Goal: Transaction & Acquisition: Book appointment/travel/reservation

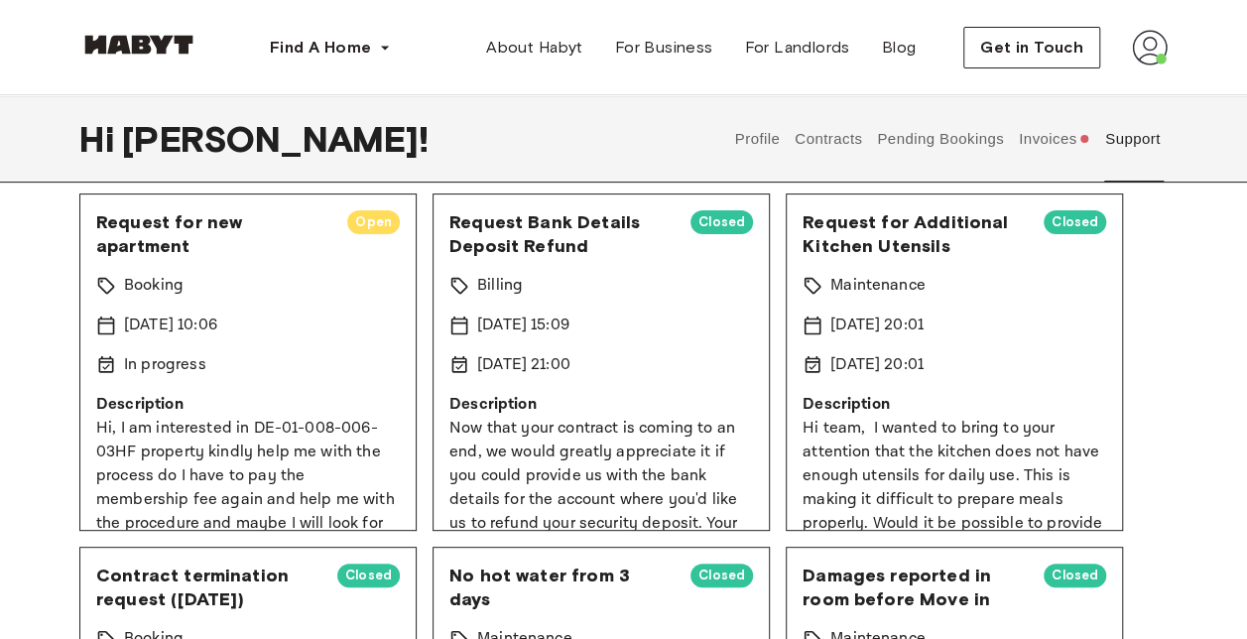
click at [321, 274] on div "Booking" at bounding box center [247, 286] width 303 height 24
click at [216, 428] on p "Hi, I am interested in DE-01-008-006-03HF property kindly help me with the proc…" at bounding box center [247, 488] width 303 height 143
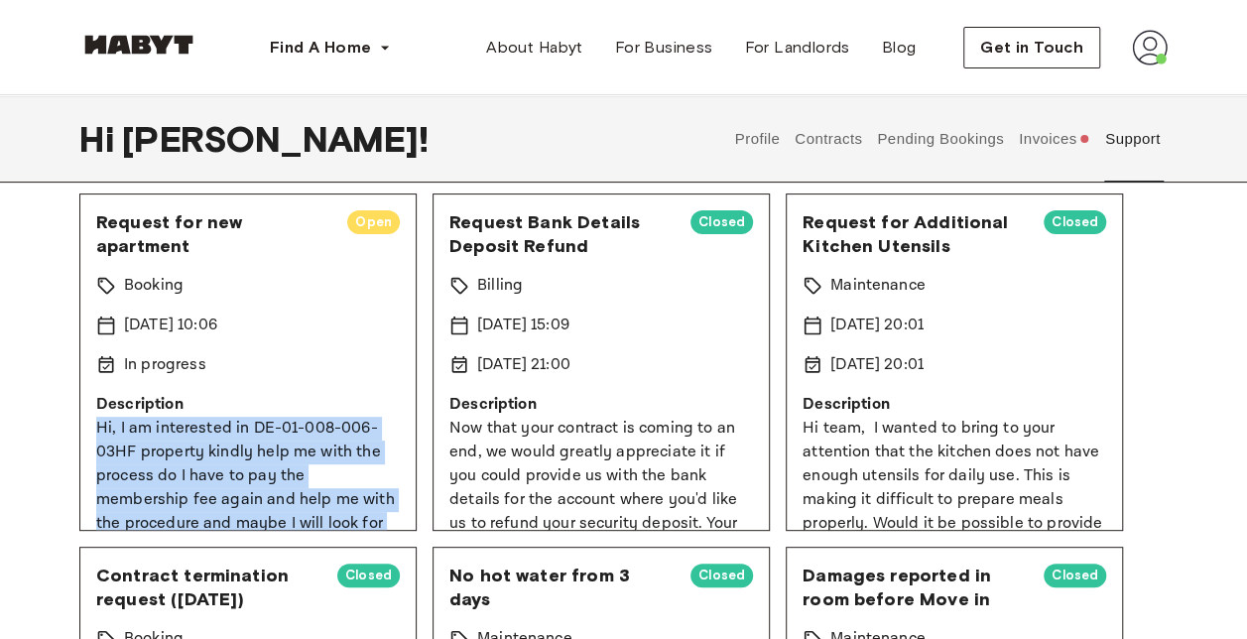
click at [216, 428] on p "Hi, I am interested in DE-01-008-006-03HF property kindly help me with the proc…" at bounding box center [247, 488] width 303 height 143
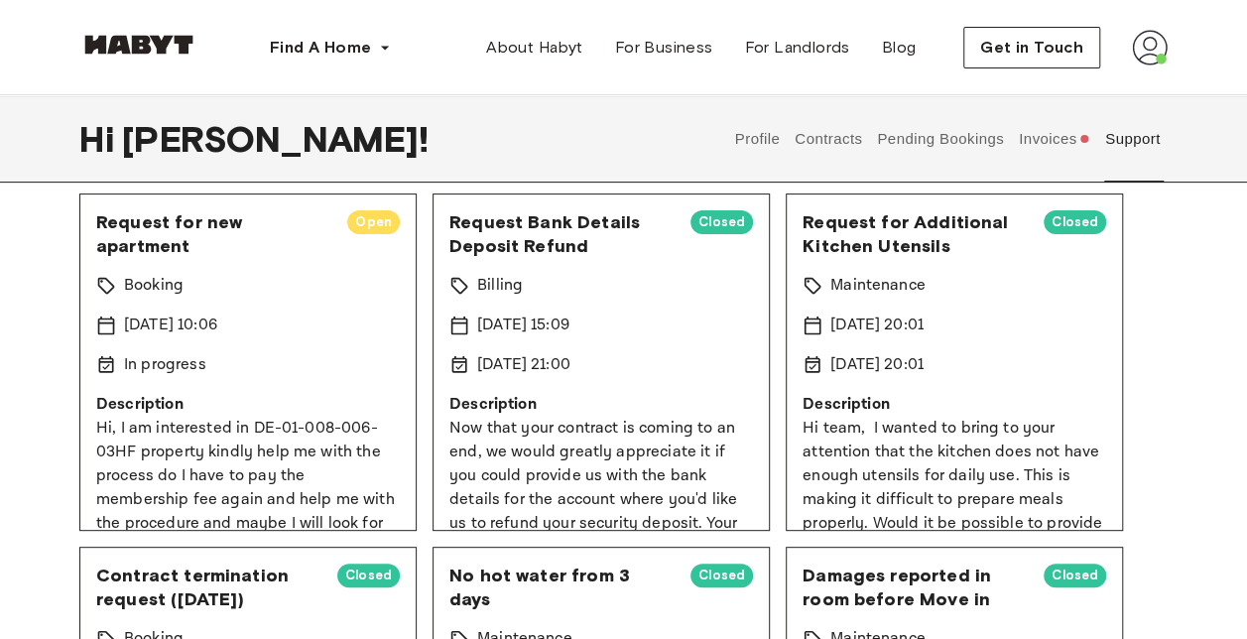
drag, startPoint x: 216, startPoint y: 428, endPoint x: 150, endPoint y: 363, distance: 93.3
click at [150, 363] on p "In progress" at bounding box center [165, 365] width 82 height 24
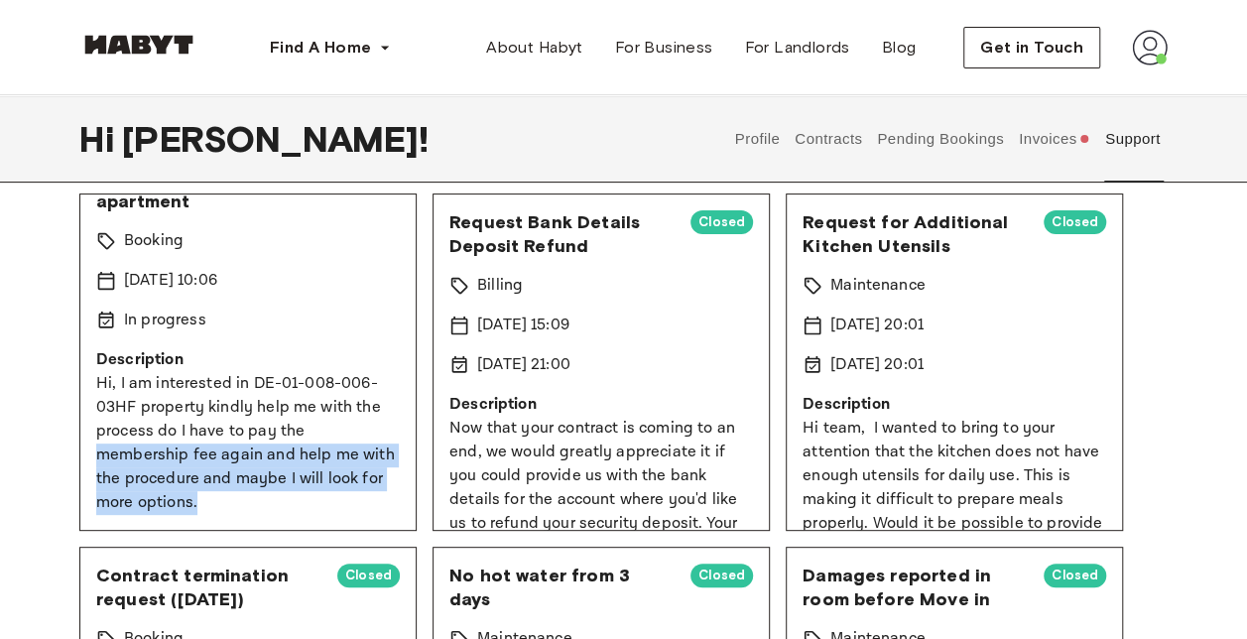
drag, startPoint x: 94, startPoint y: 461, endPoint x: 303, endPoint y: 500, distance: 212.8
click at [303, 500] on div "Request for new apartment Open Booking 13 Aug 2025 10:06 In progress Descriptio…" at bounding box center [247, 361] width 337 height 337
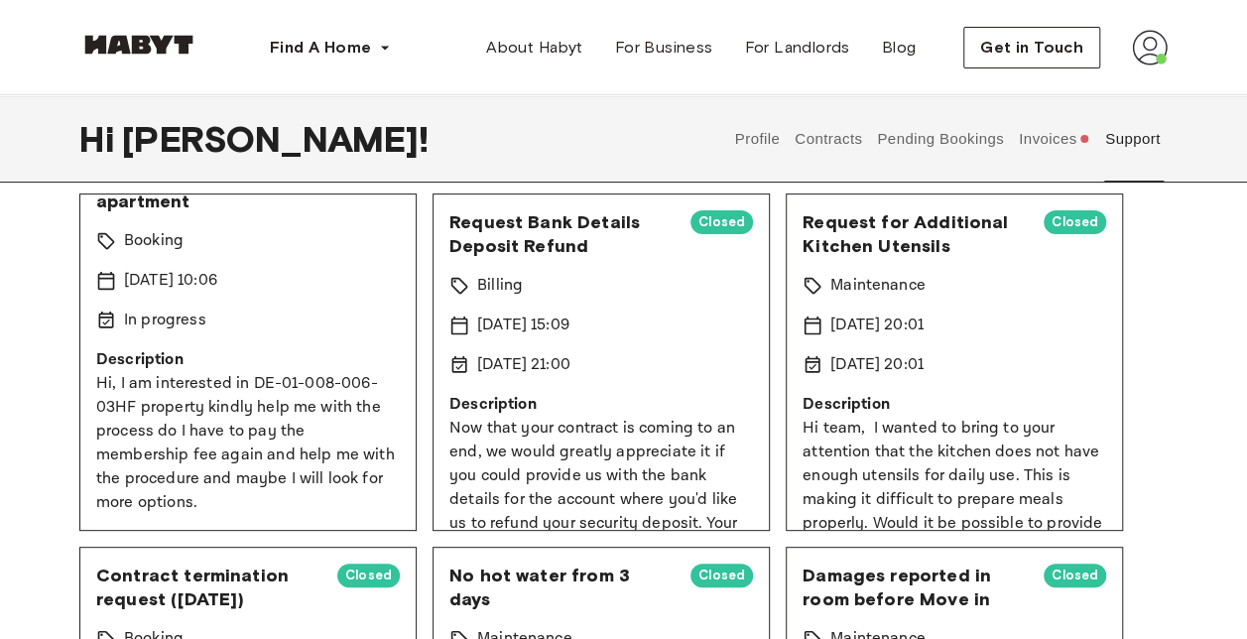
drag, startPoint x: 303, startPoint y: 500, endPoint x: 273, endPoint y: 319, distance: 183.1
click at [273, 319] on div "In progress" at bounding box center [247, 320] width 303 height 24
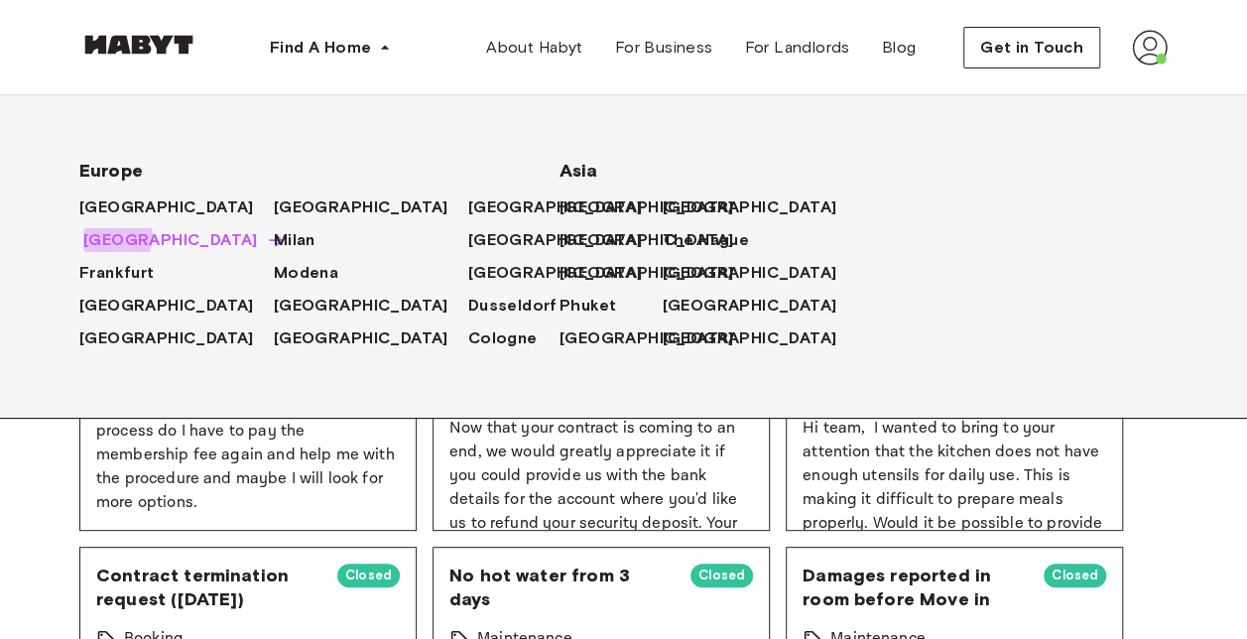
click at [114, 238] on span "[GEOGRAPHIC_DATA]" at bounding box center [170, 240] width 175 height 24
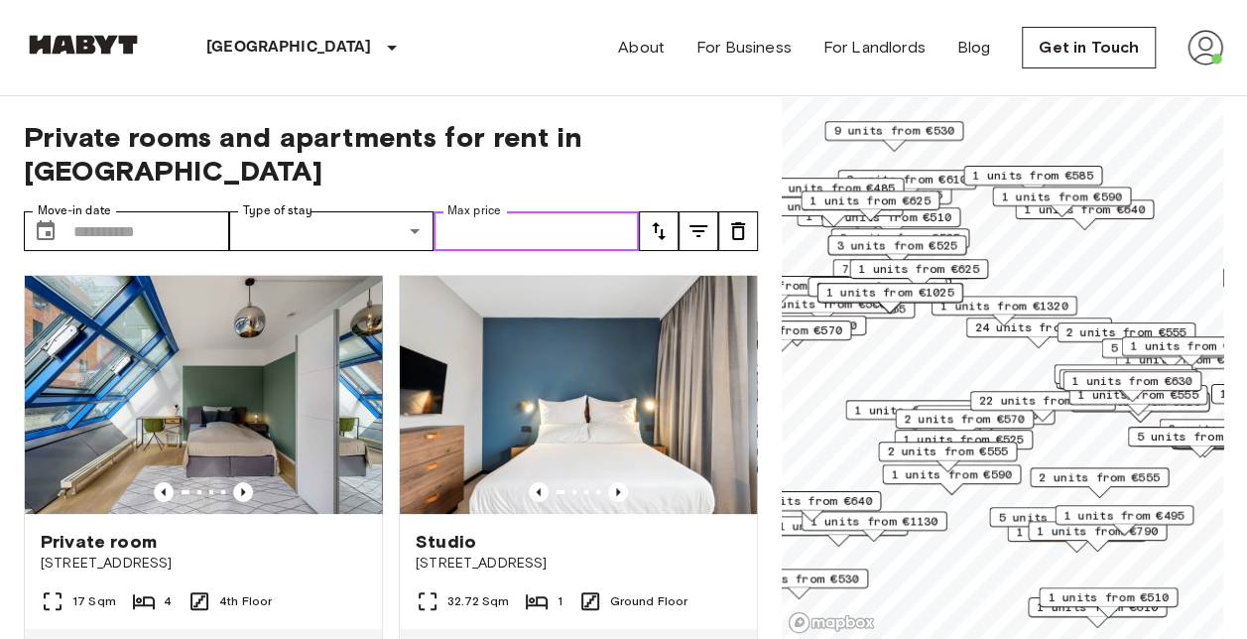
click at [479, 211] on input "Max price" at bounding box center [535, 231] width 205 height 40
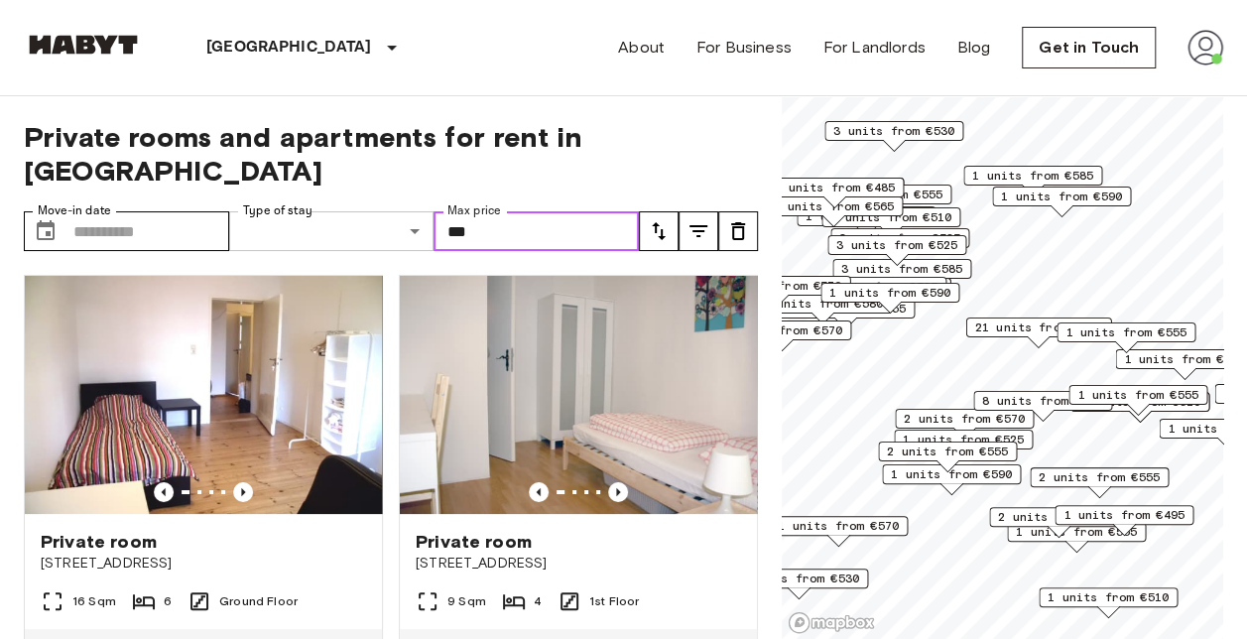
type input "***"
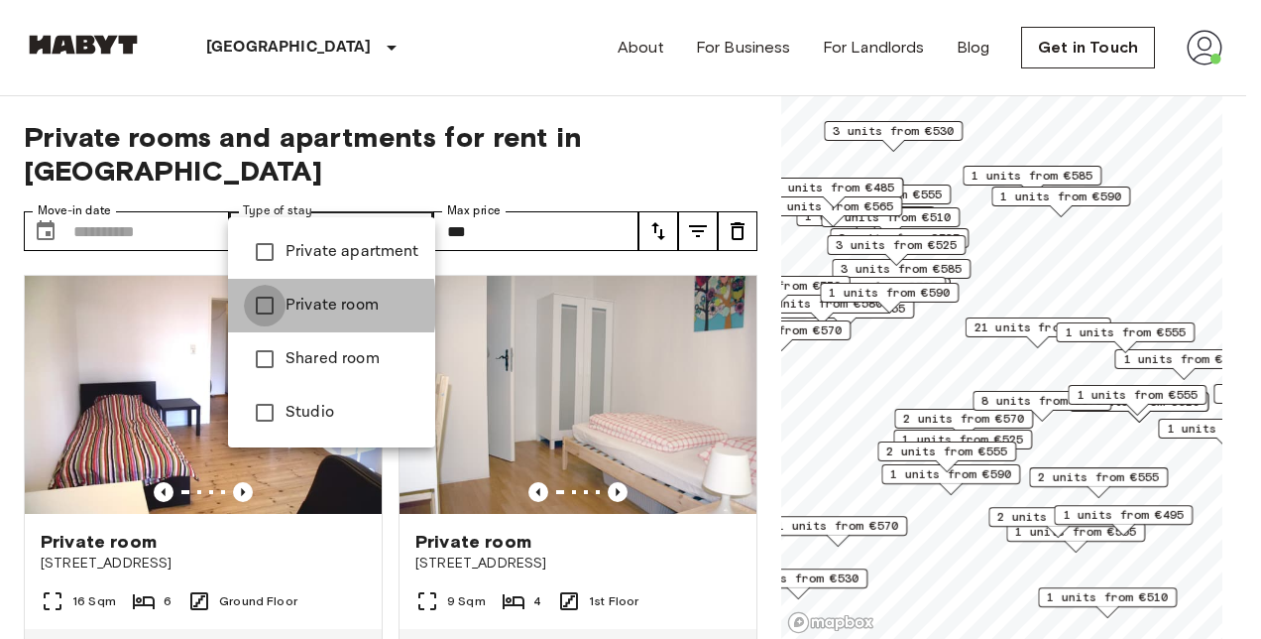
type input "**********"
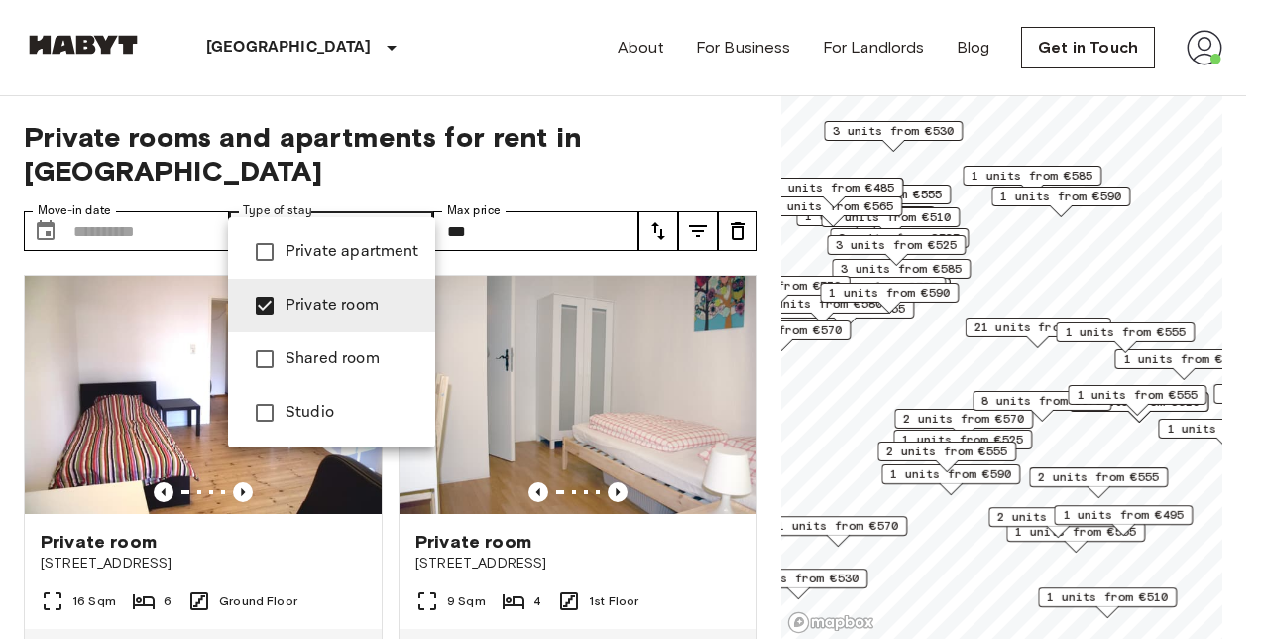
click at [40, 192] on div at bounding box center [630, 319] width 1261 height 639
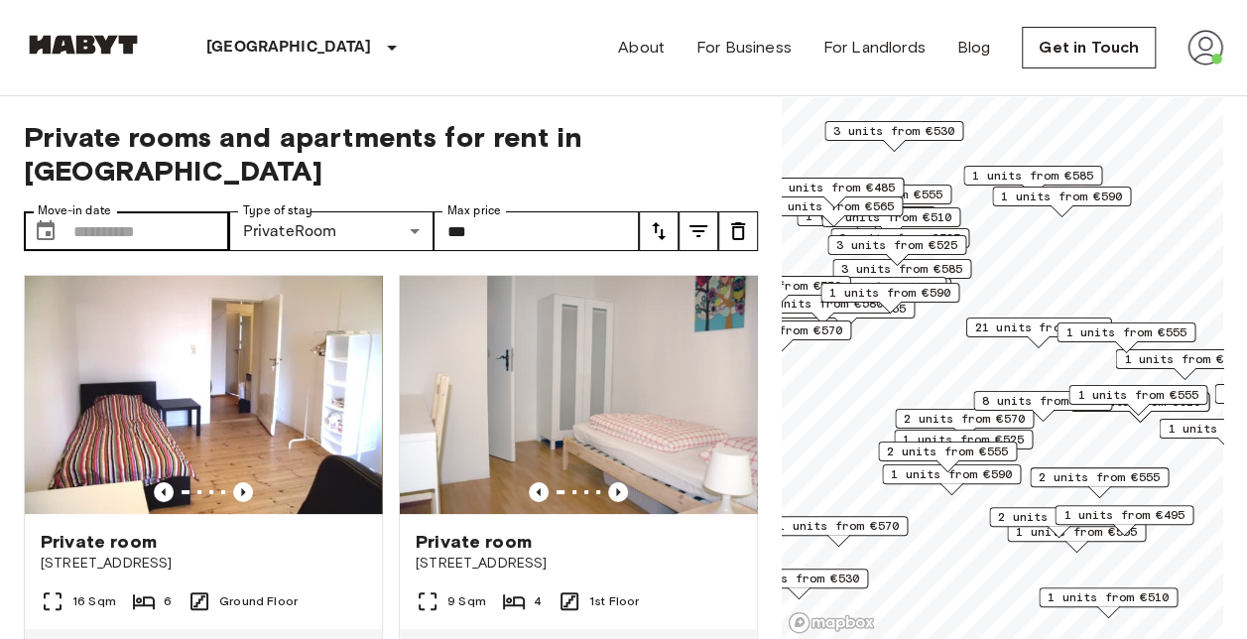
click at [70, 211] on div "​ Move-in date" at bounding box center [126, 231] width 205 height 40
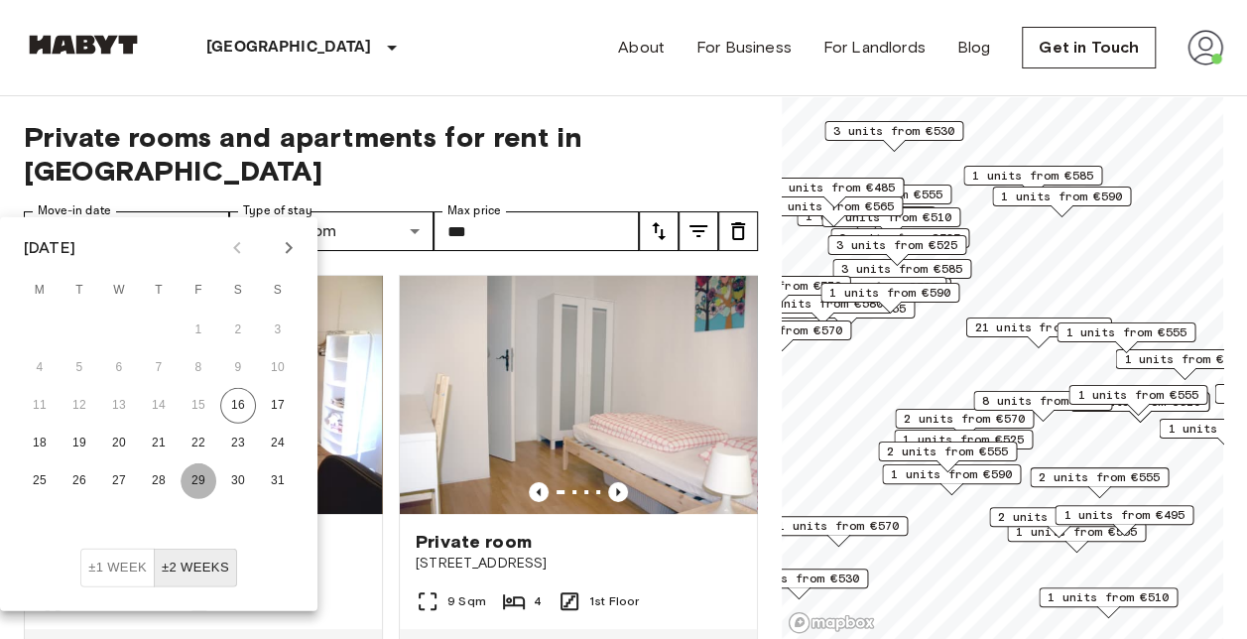
click at [203, 482] on button "29" at bounding box center [198, 481] width 36 height 36
type input "**********"
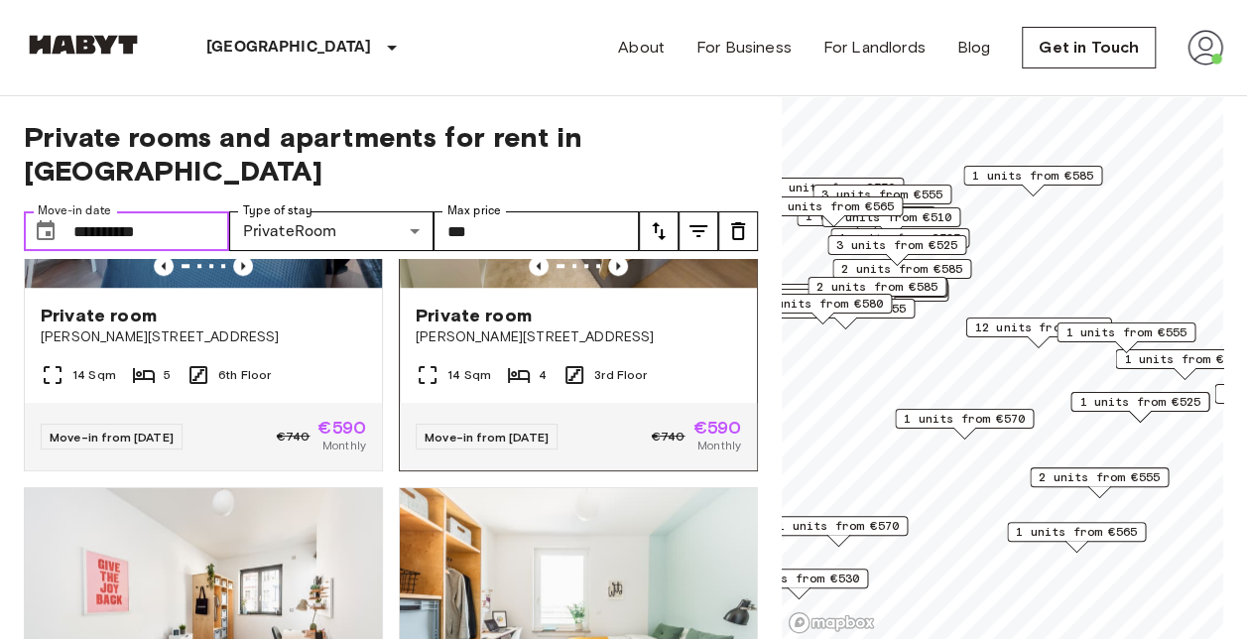
scroll to position [4608, 0]
drag, startPoint x: 511, startPoint y: 456, endPoint x: 517, endPoint y: 446, distance: 11.6
click at [511, 404] on div "14 Sqm 4 3rd Floor" at bounding box center [578, 384] width 357 height 40
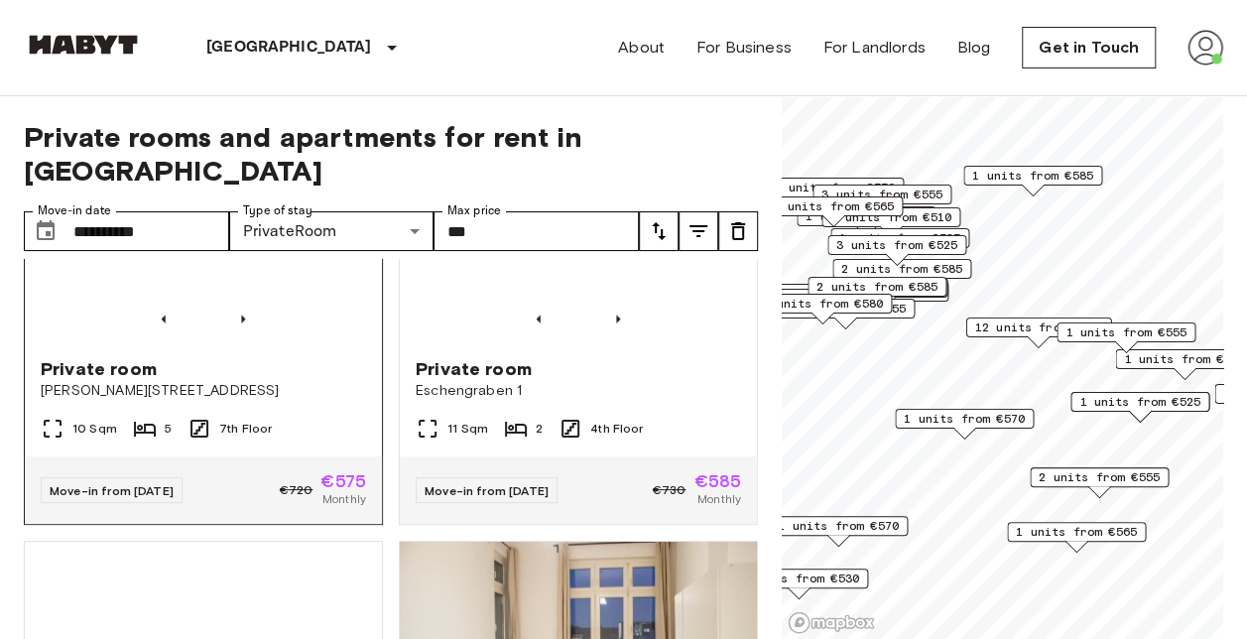
scroll to position [5872, 0]
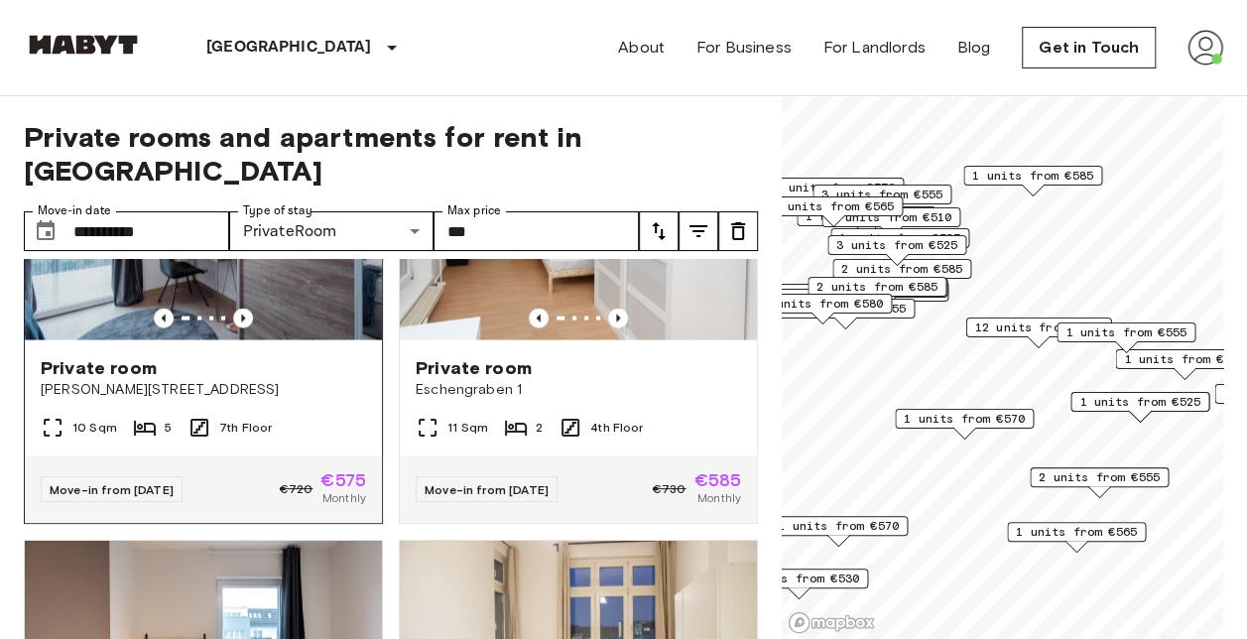
click at [241, 340] on img at bounding box center [203, 221] width 357 height 238
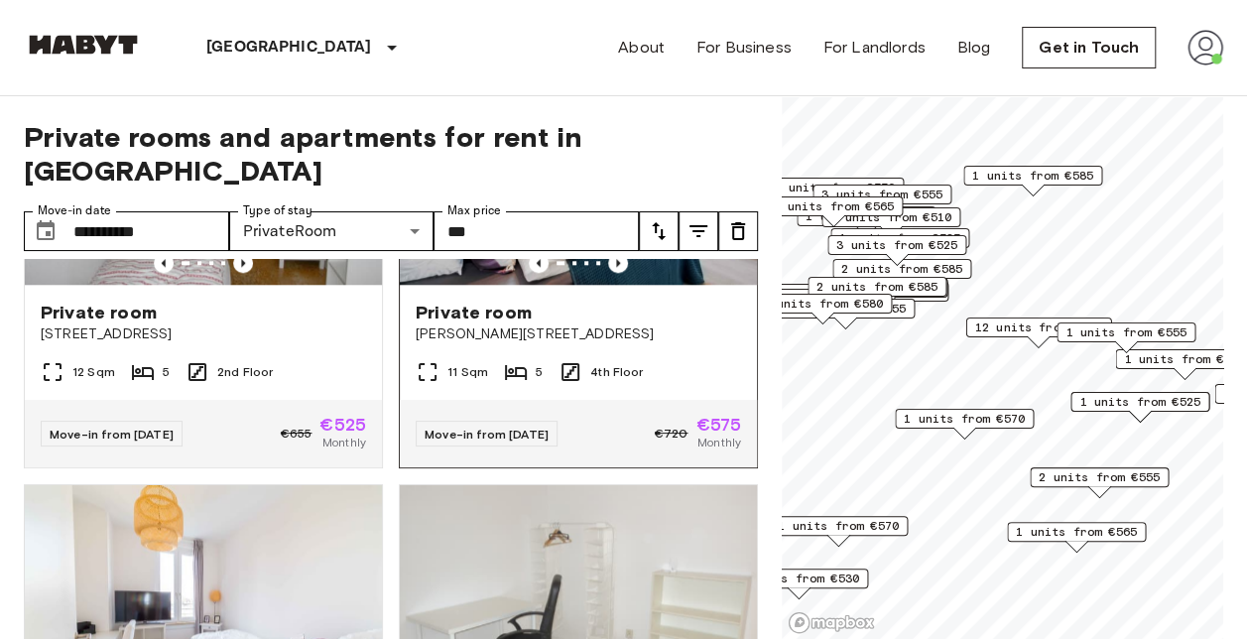
scroll to position [8485, 0]
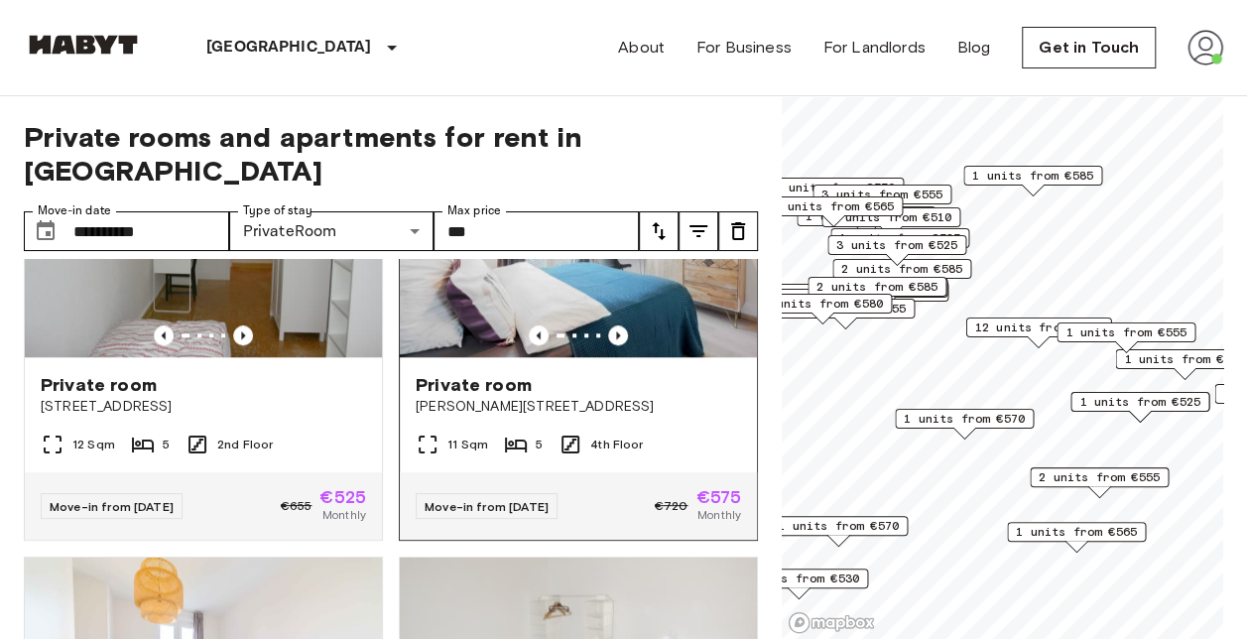
click at [536, 357] on img at bounding box center [578, 238] width 357 height 238
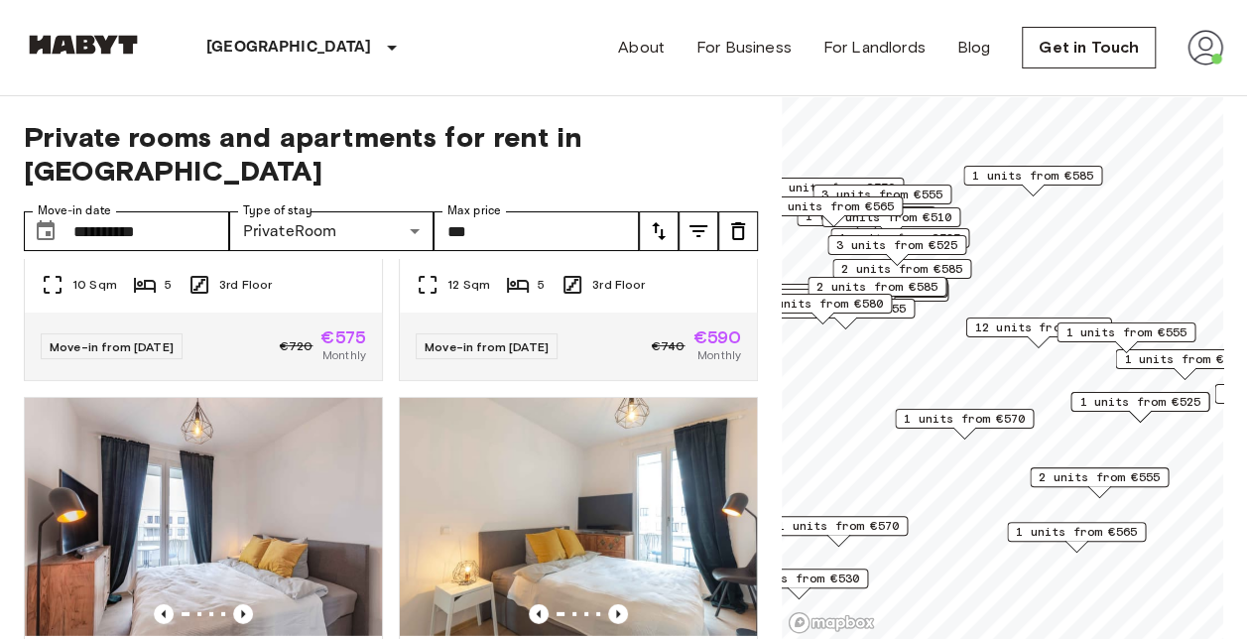
scroll to position [10399, 0]
click at [323, 272] on div "Private room Klara Franke Straße 16" at bounding box center [203, 233] width 357 height 75
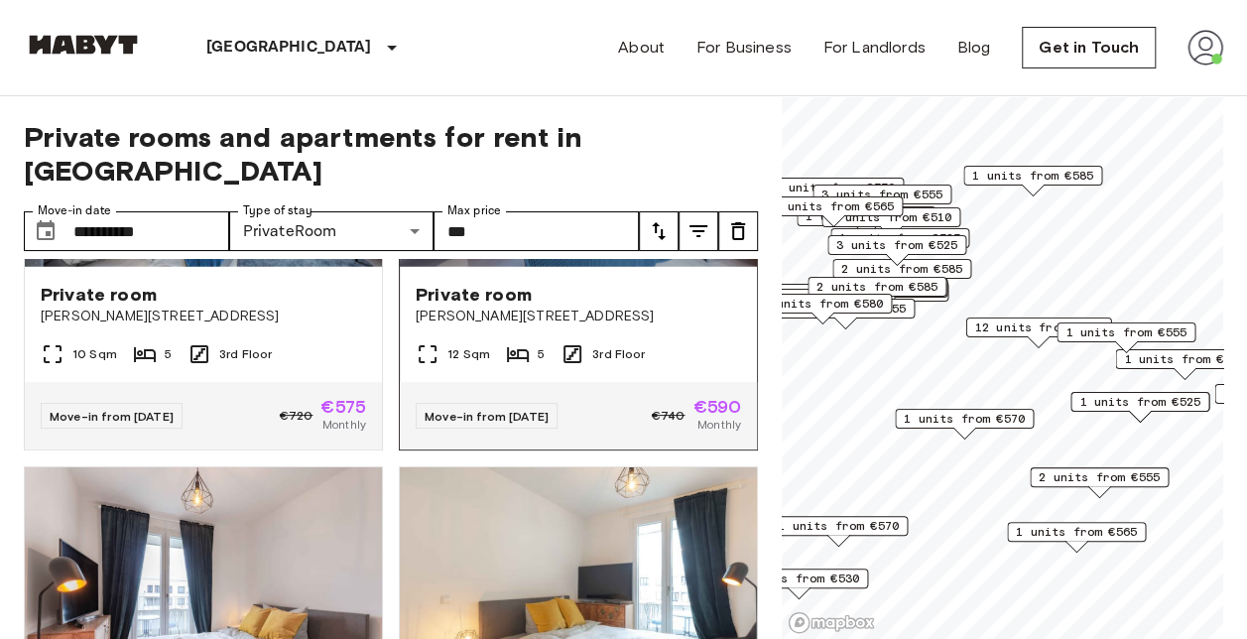
scroll to position [10327, 0]
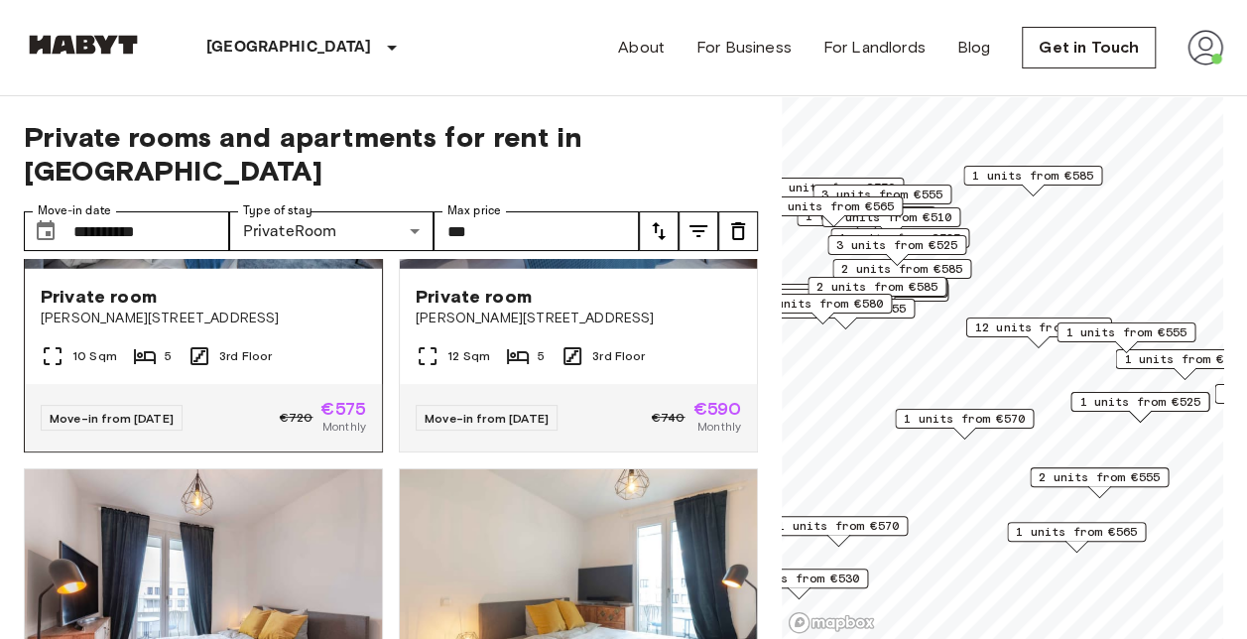
click at [298, 269] on img at bounding box center [203, 150] width 357 height 238
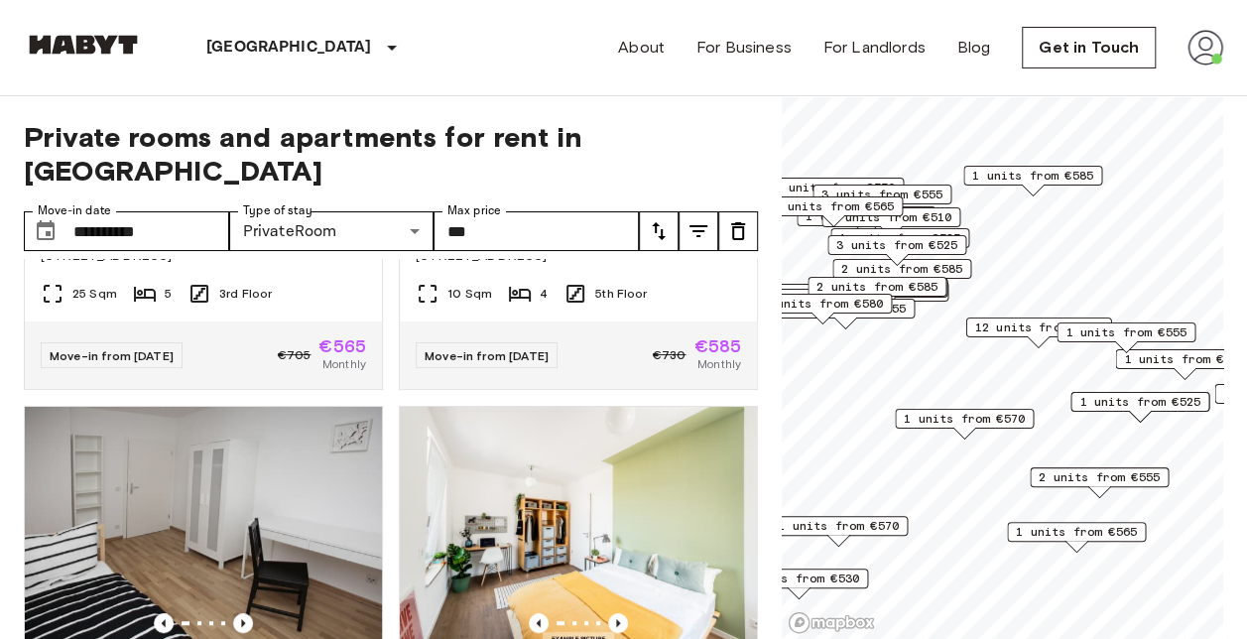
scroll to position [11688, 0]
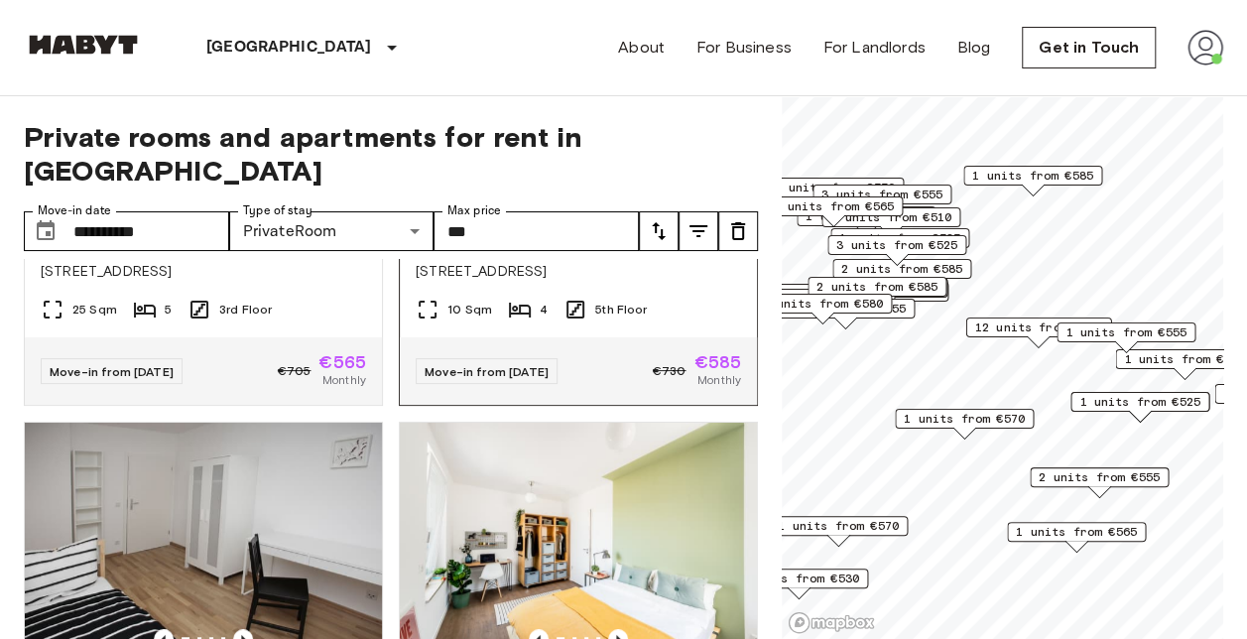
click at [533, 222] on img at bounding box center [578, 103] width 357 height 238
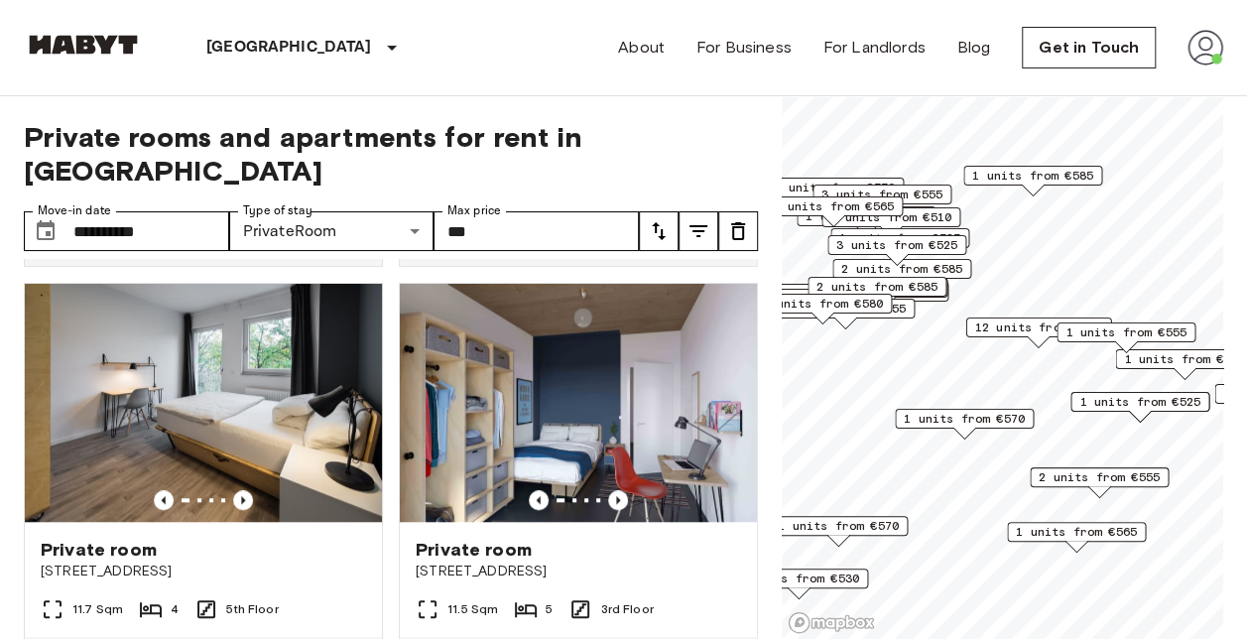
scroll to position [15773, 0]
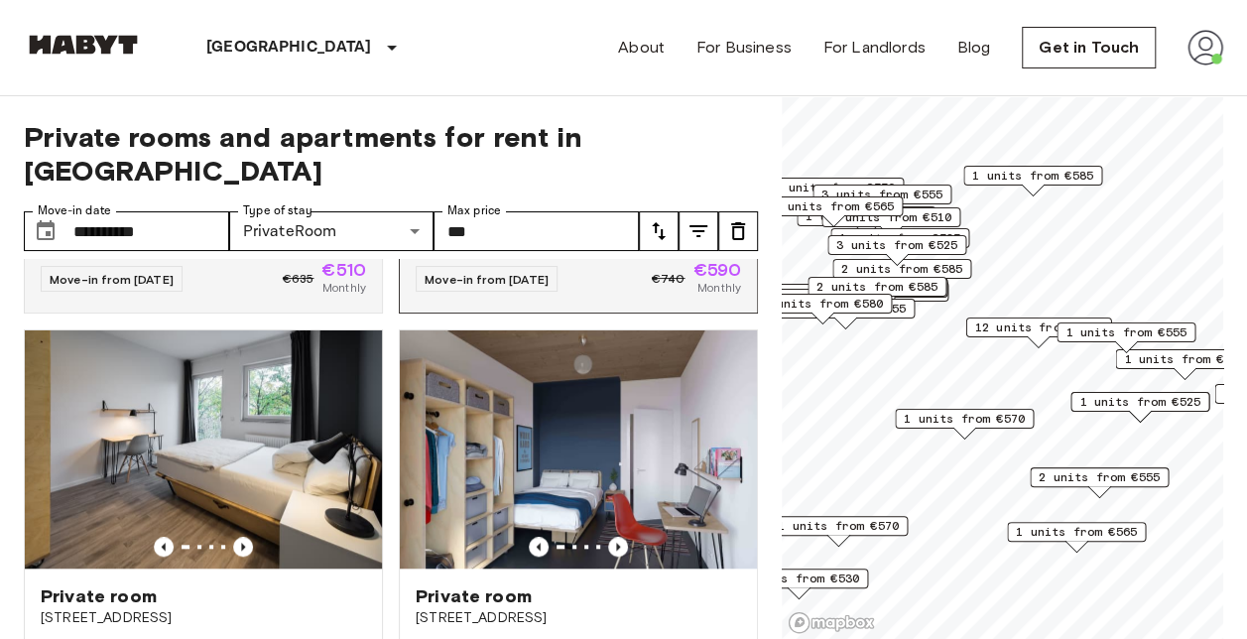
scroll to position [15677, 0]
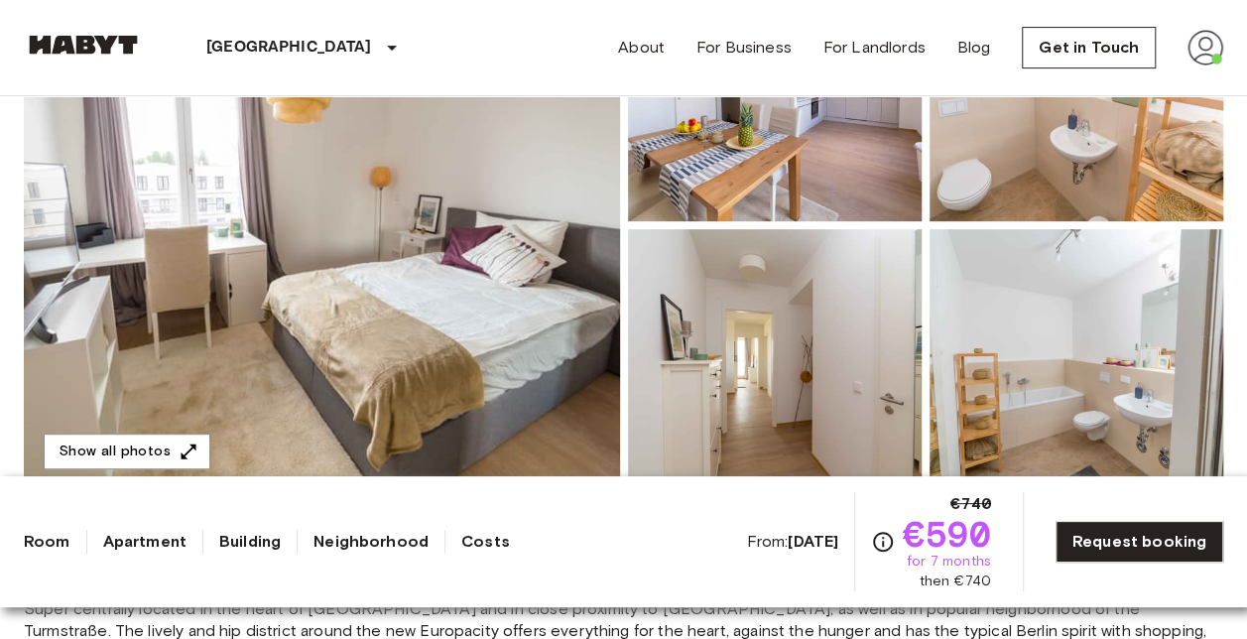
scroll to position [316, 0]
click at [129, 456] on button "Show all photos" at bounding box center [127, 450] width 167 height 37
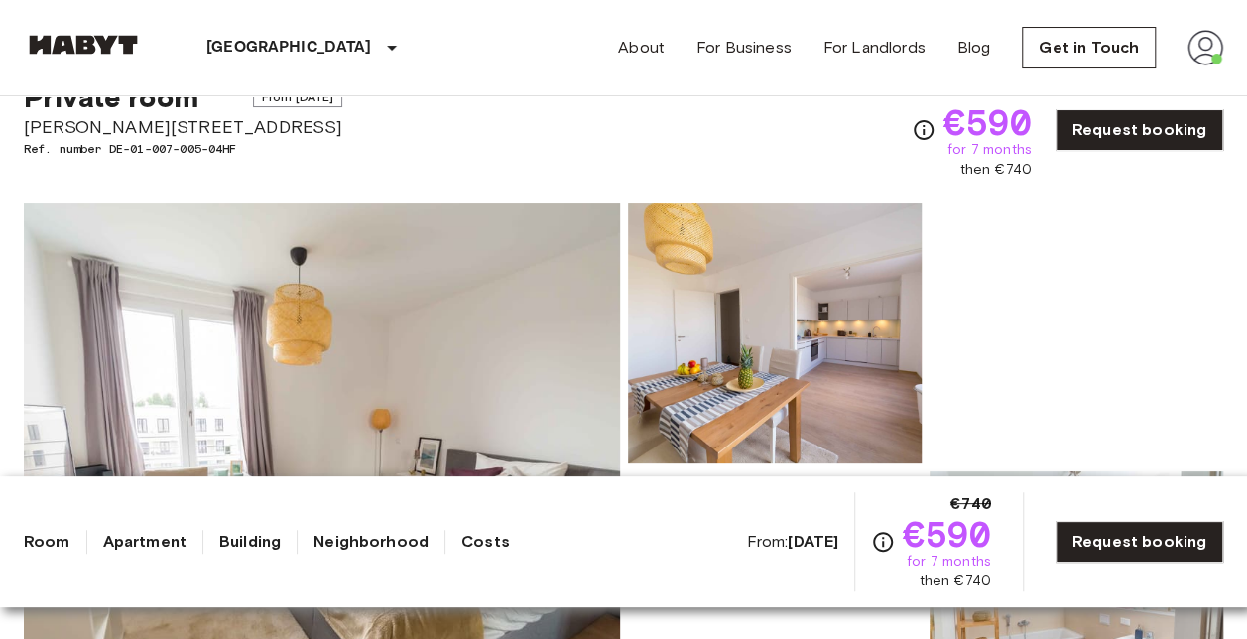
scroll to position [74, 0]
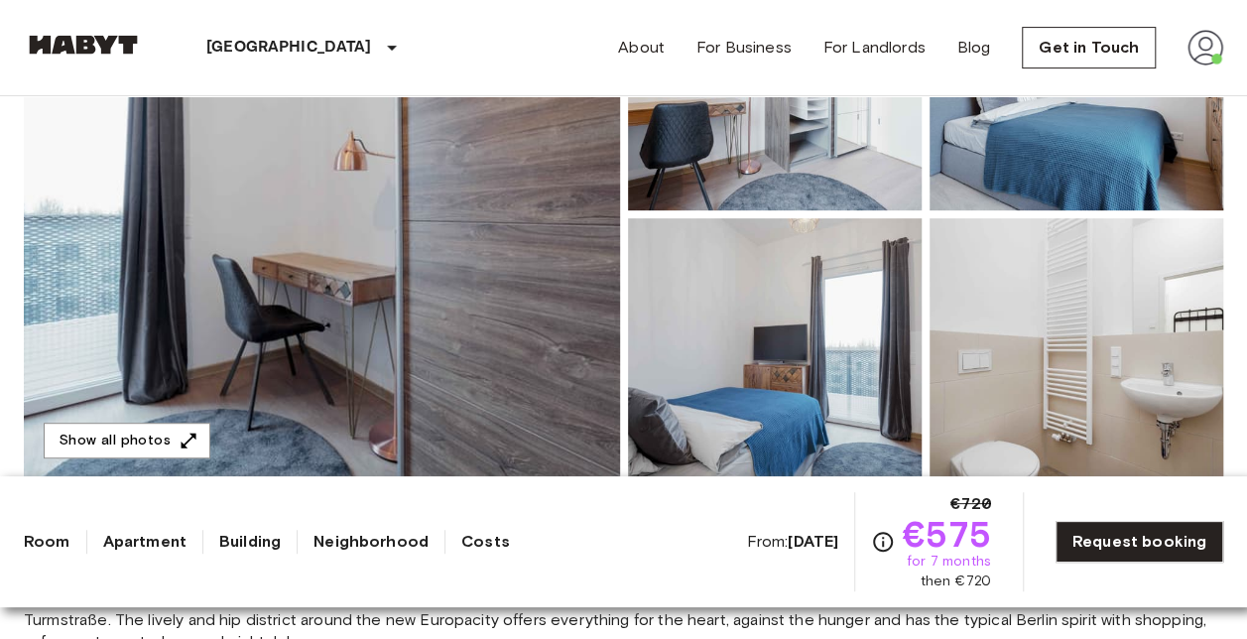
scroll to position [325, 0]
click at [107, 434] on button "Show all photos" at bounding box center [127, 441] width 167 height 37
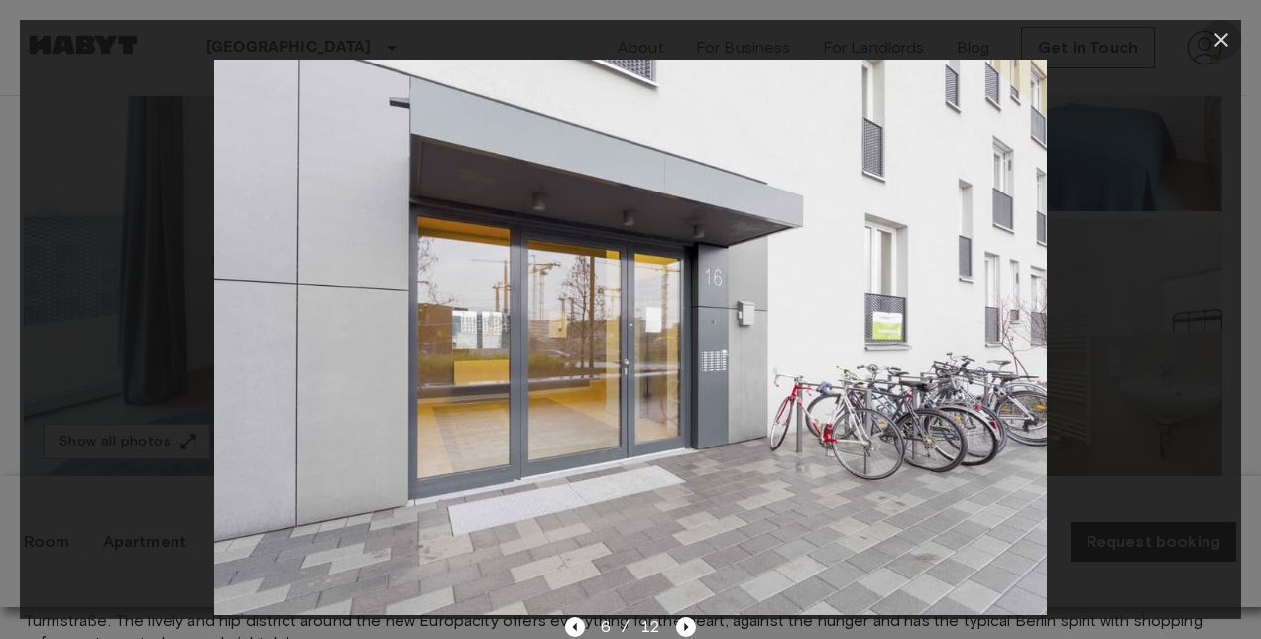
click at [1228, 32] on icon "button" at bounding box center [1222, 40] width 24 height 24
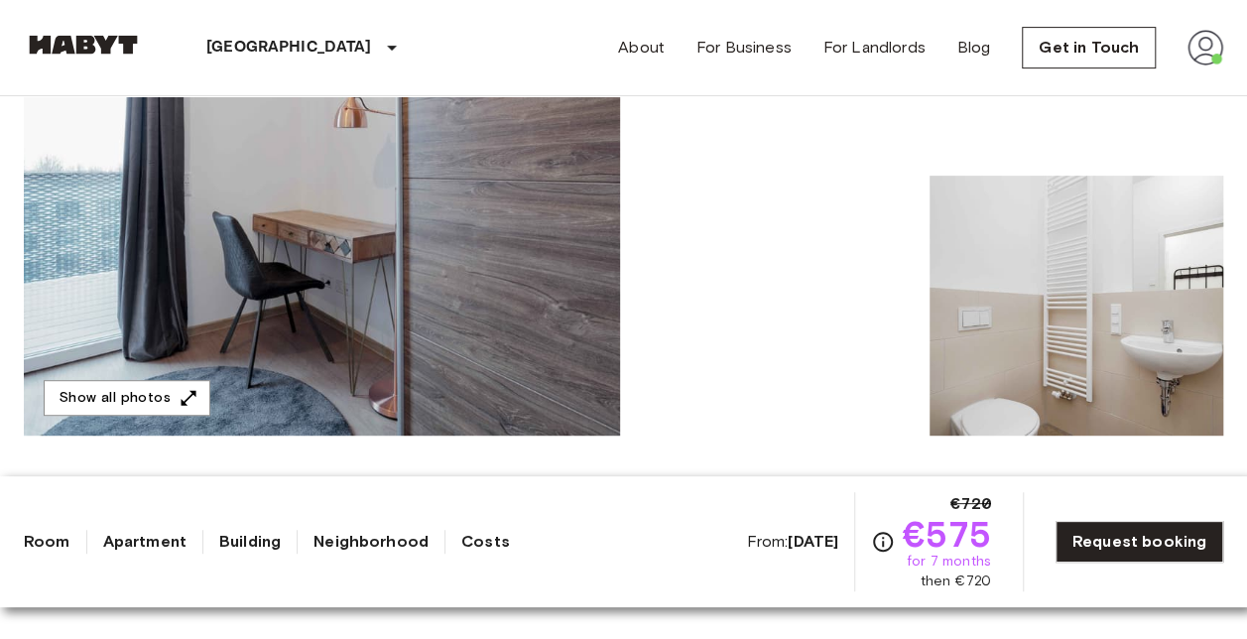
scroll to position [286, 0]
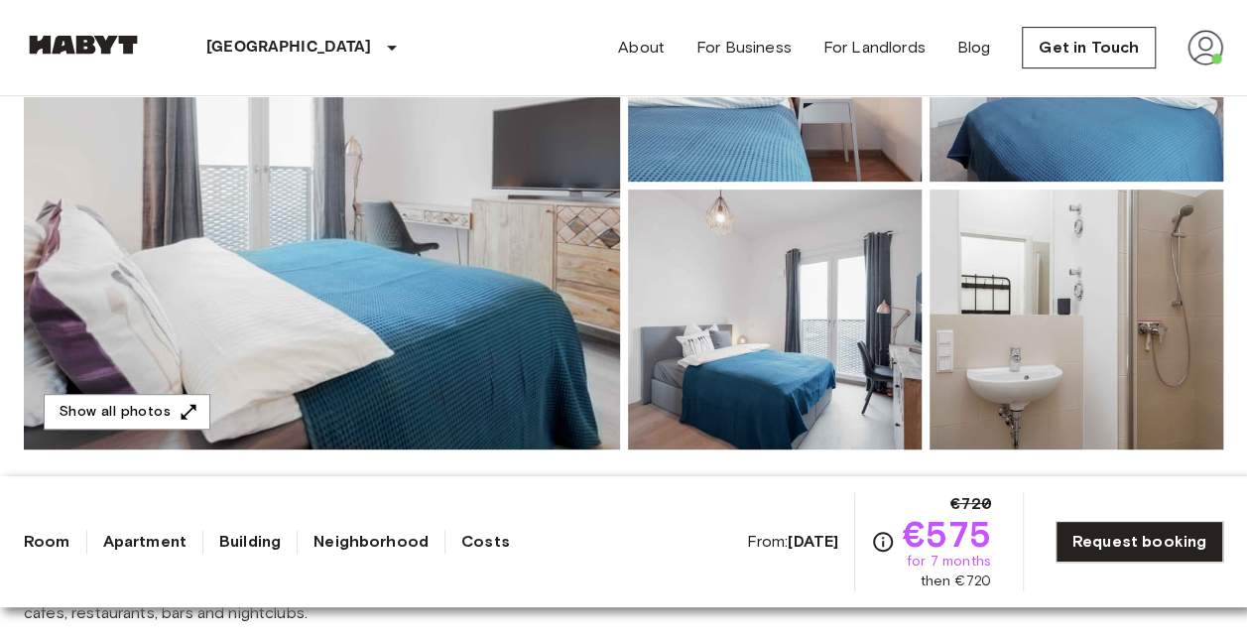
scroll to position [419, 0]
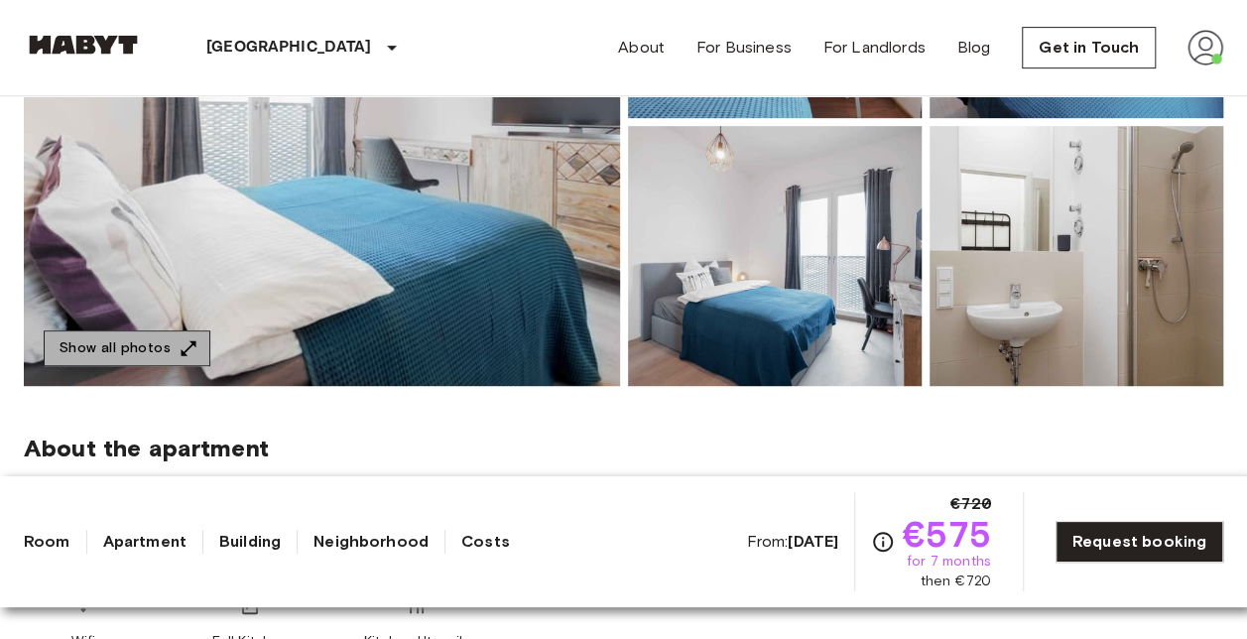
click at [187, 337] on button "Show all photos" at bounding box center [127, 348] width 167 height 37
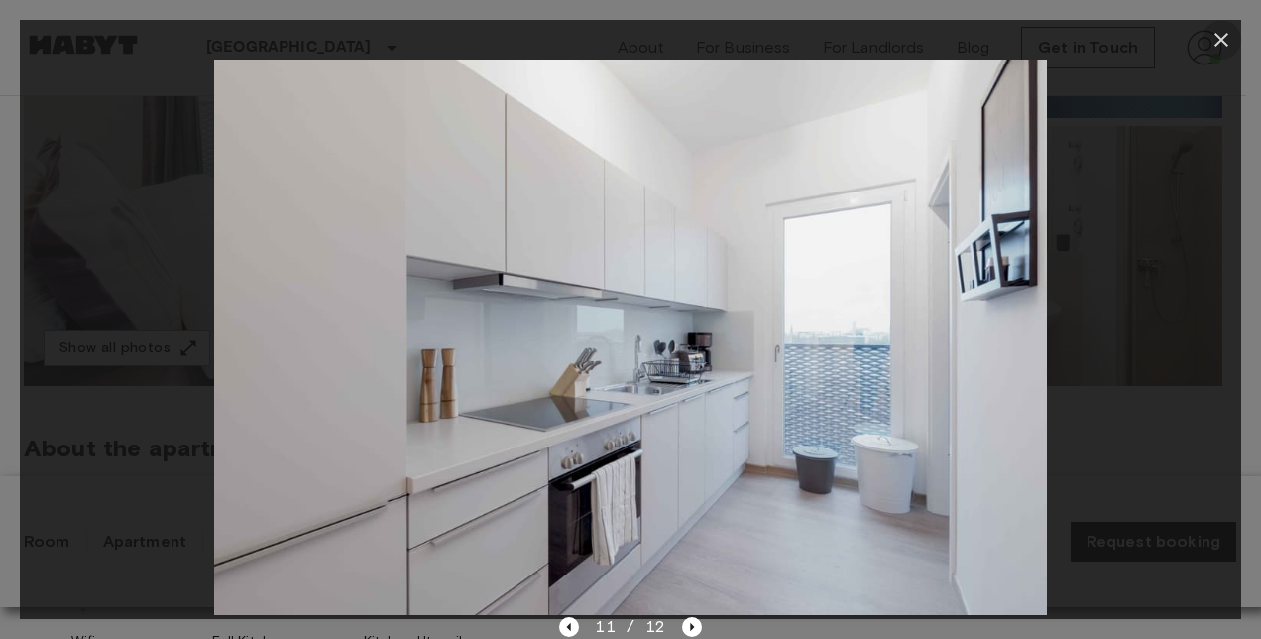
click at [1221, 28] on icon "button" at bounding box center [1222, 40] width 24 height 24
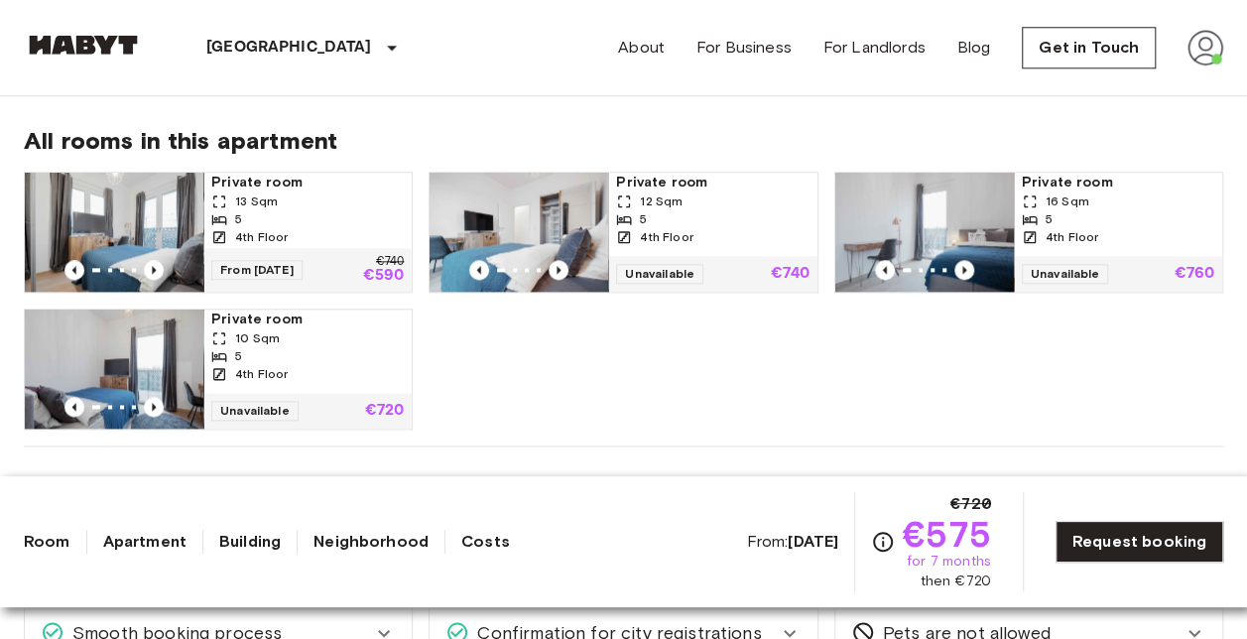
scroll to position [1023, 0]
click at [954, 182] on img at bounding box center [924, 233] width 179 height 119
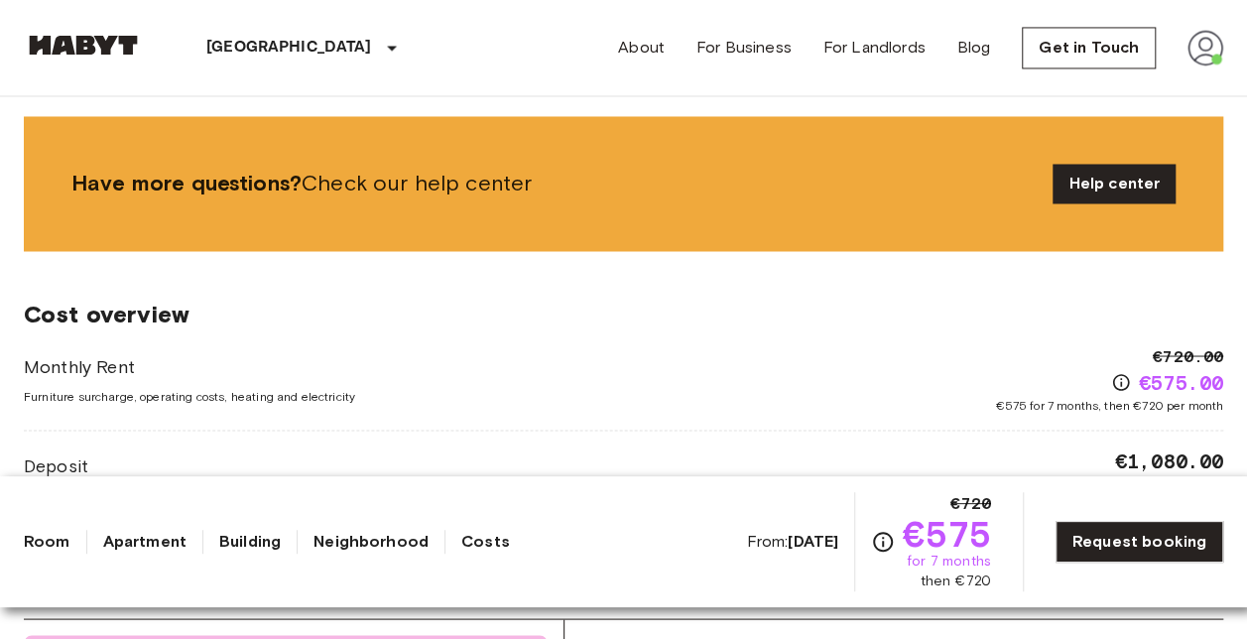
scroll to position [1744, 0]
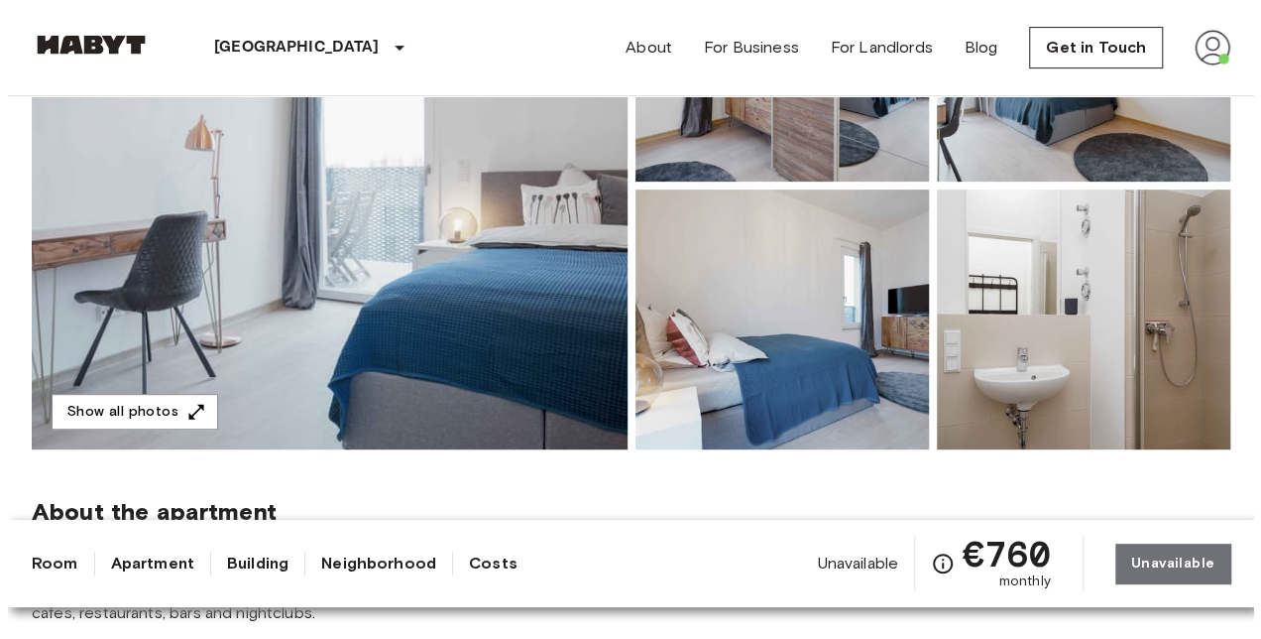
scroll to position [334, 0]
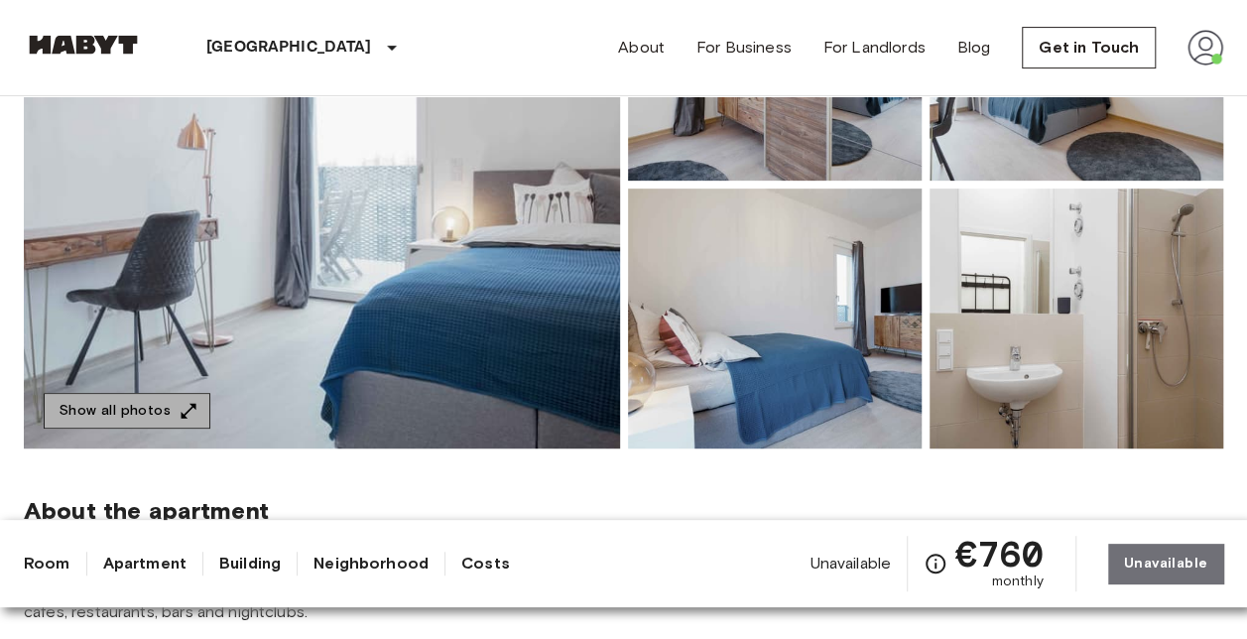
click at [142, 400] on button "Show all photos" at bounding box center [127, 411] width 167 height 37
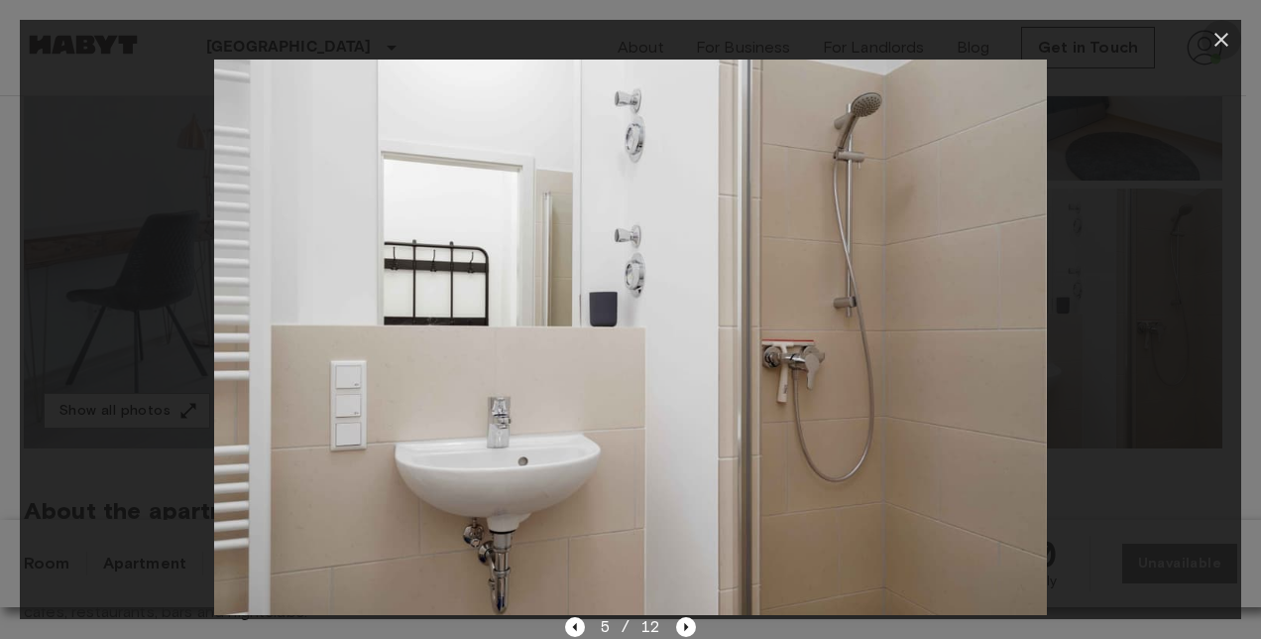
click at [1226, 34] on icon "button" at bounding box center [1222, 40] width 14 height 14
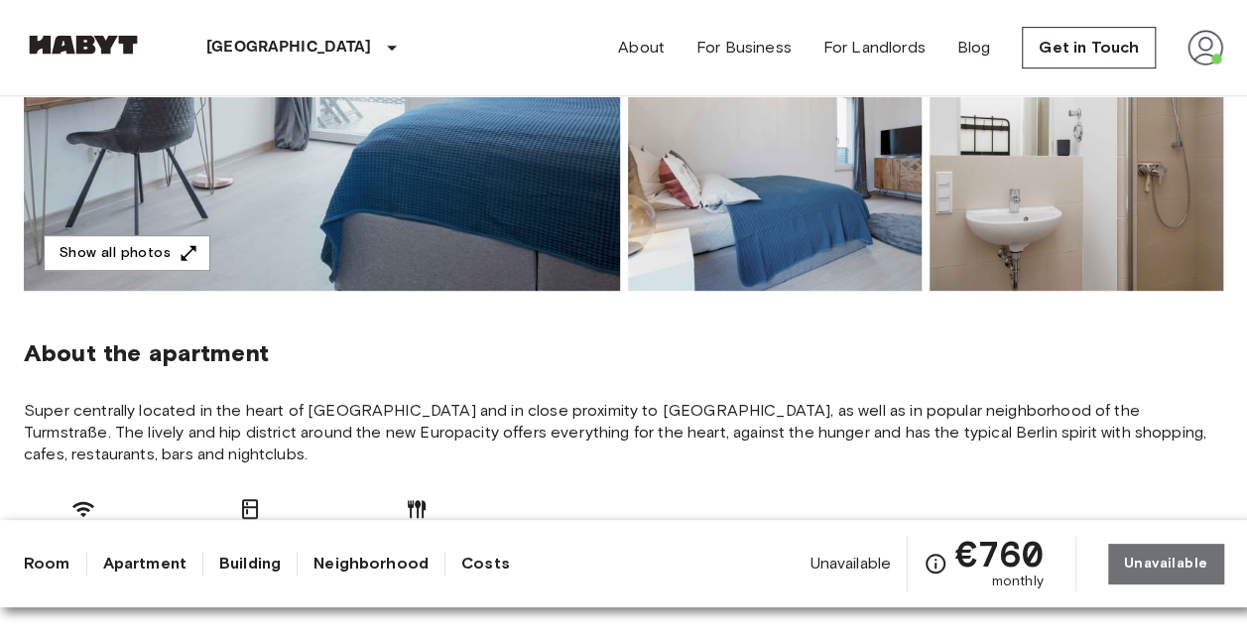
scroll to position [0, 0]
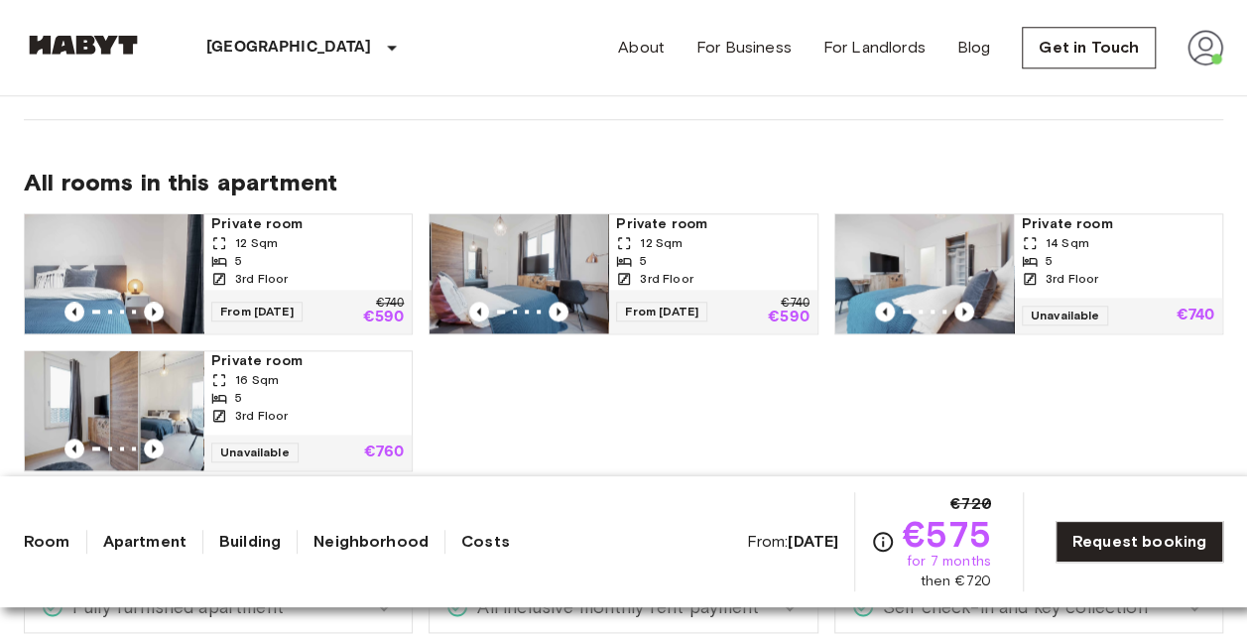
scroll to position [984, 0]
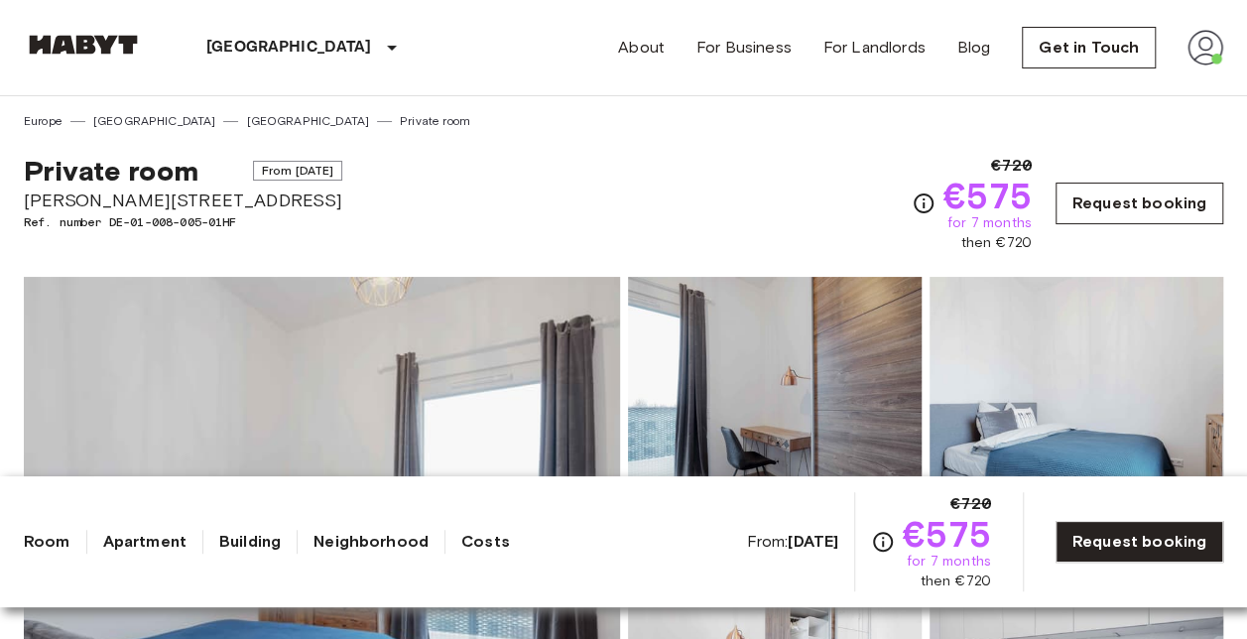
click at [1095, 197] on link "Request booking" at bounding box center [1139, 203] width 168 height 42
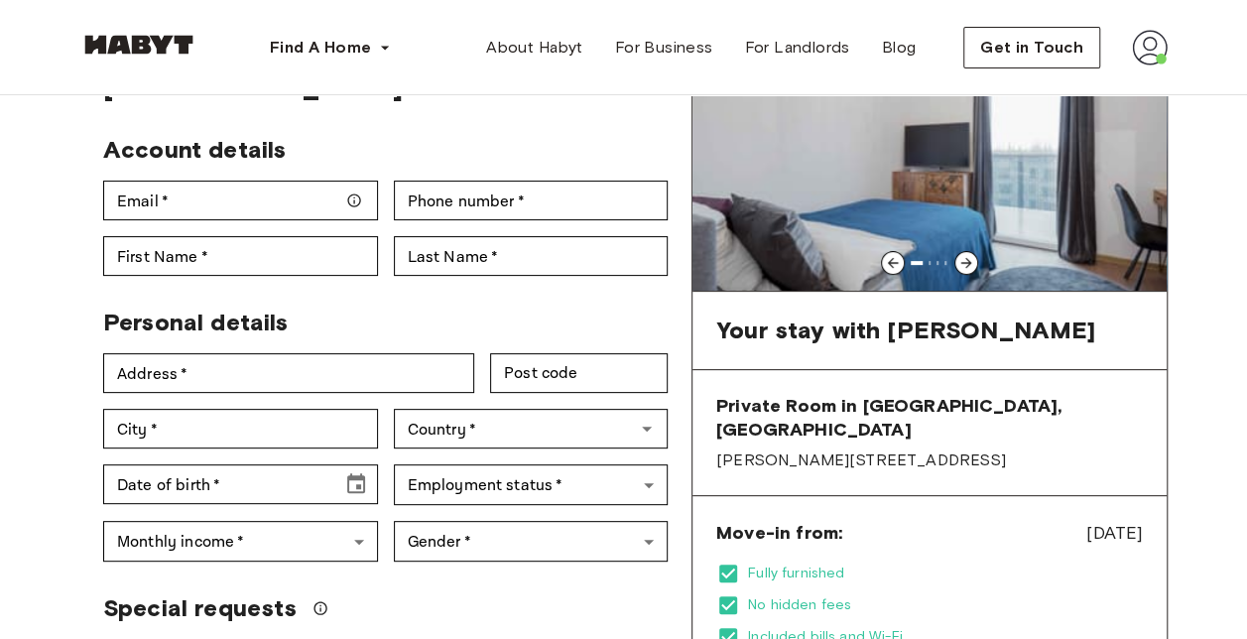
scroll to position [150, 0]
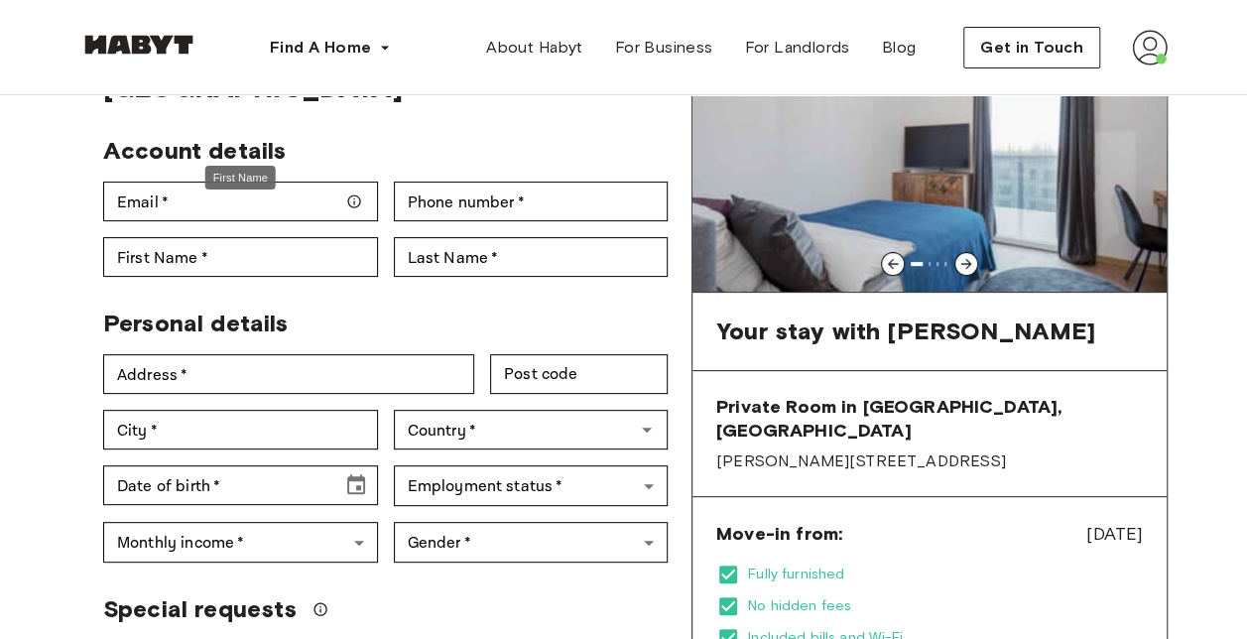
click at [262, 166] on div "First Name" at bounding box center [240, 178] width 70 height 25
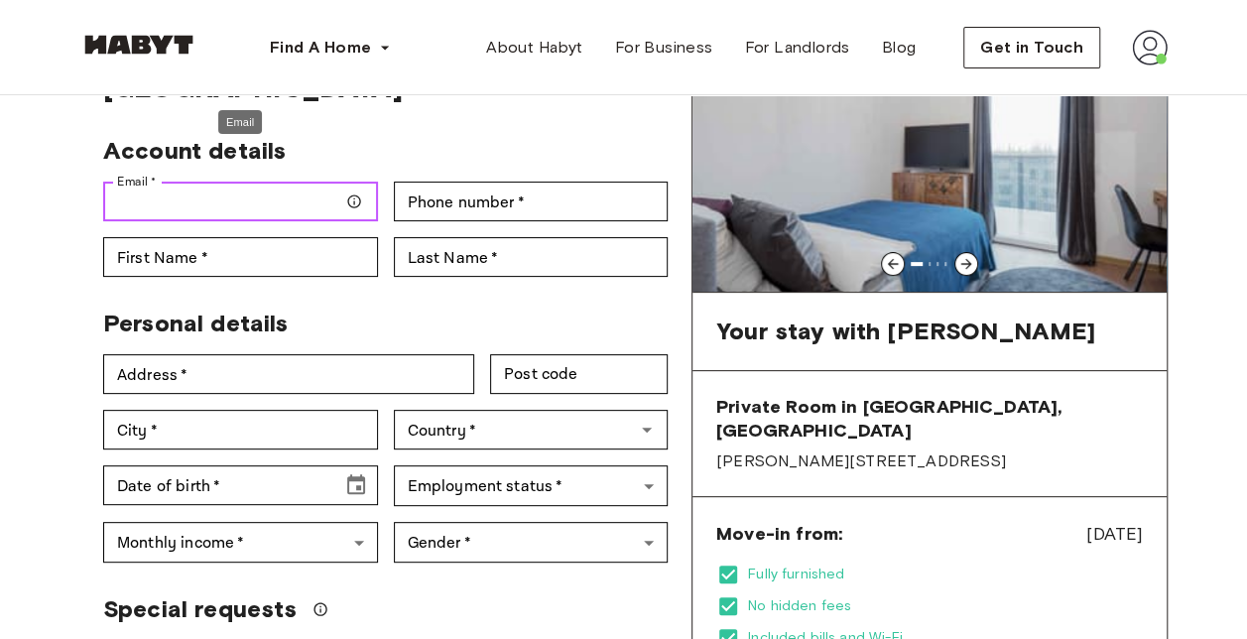
click at [280, 181] on input "Email   *" at bounding box center [240, 201] width 275 height 40
type input "**********"
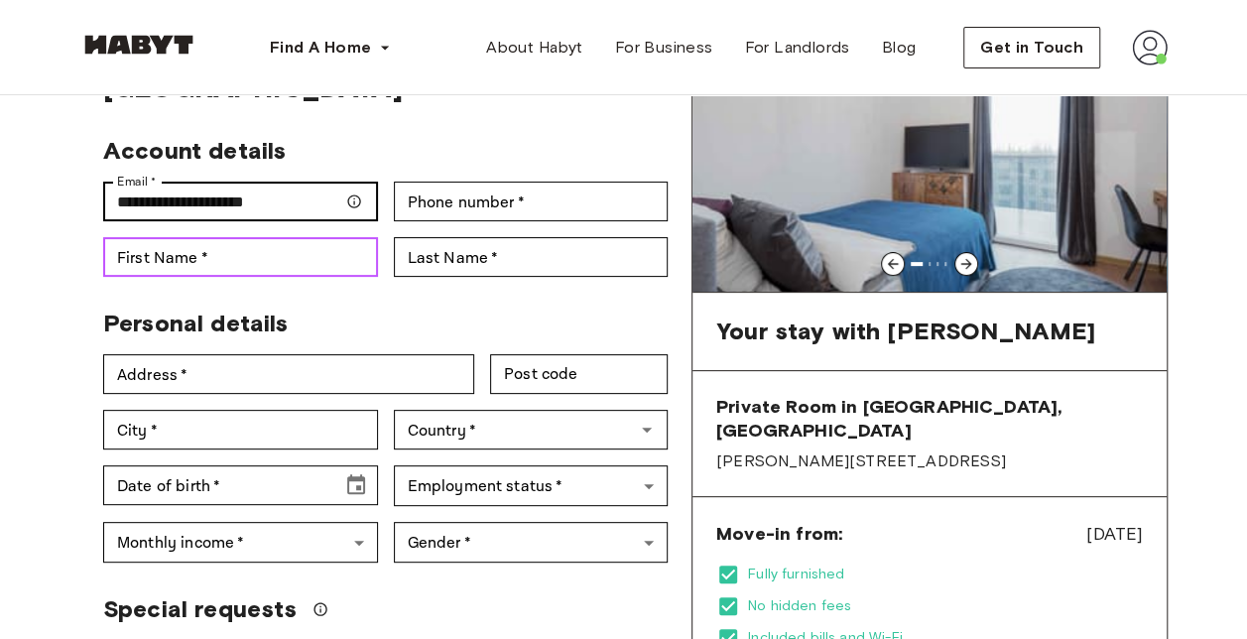
type input "*******"
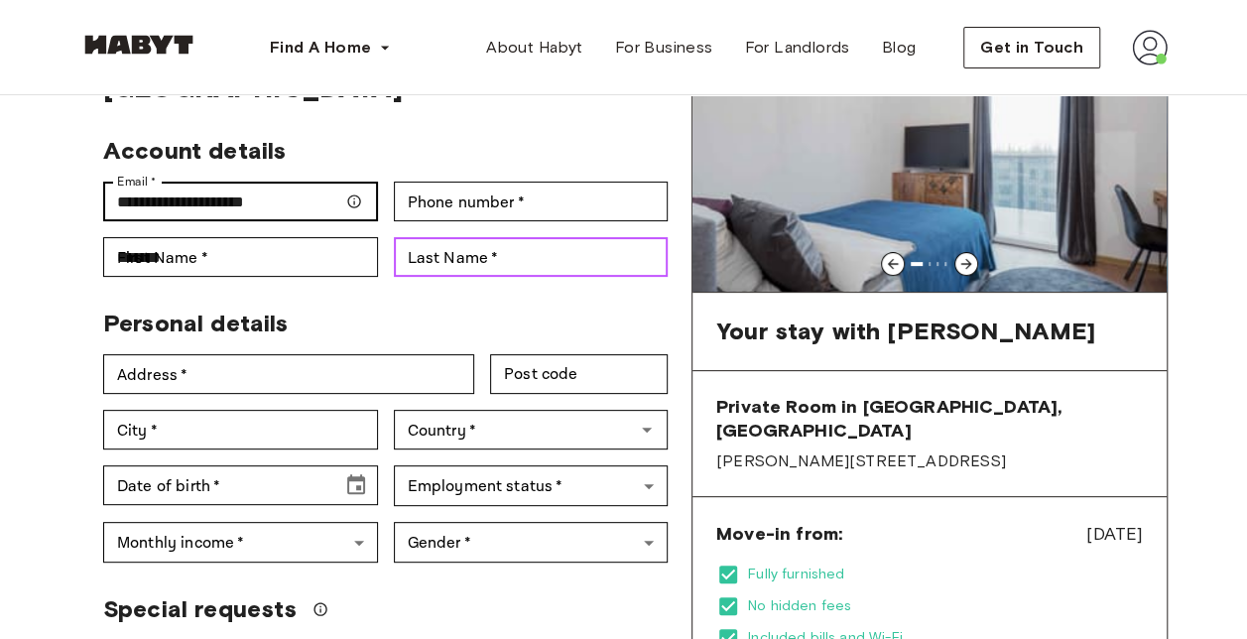
type input "*******"
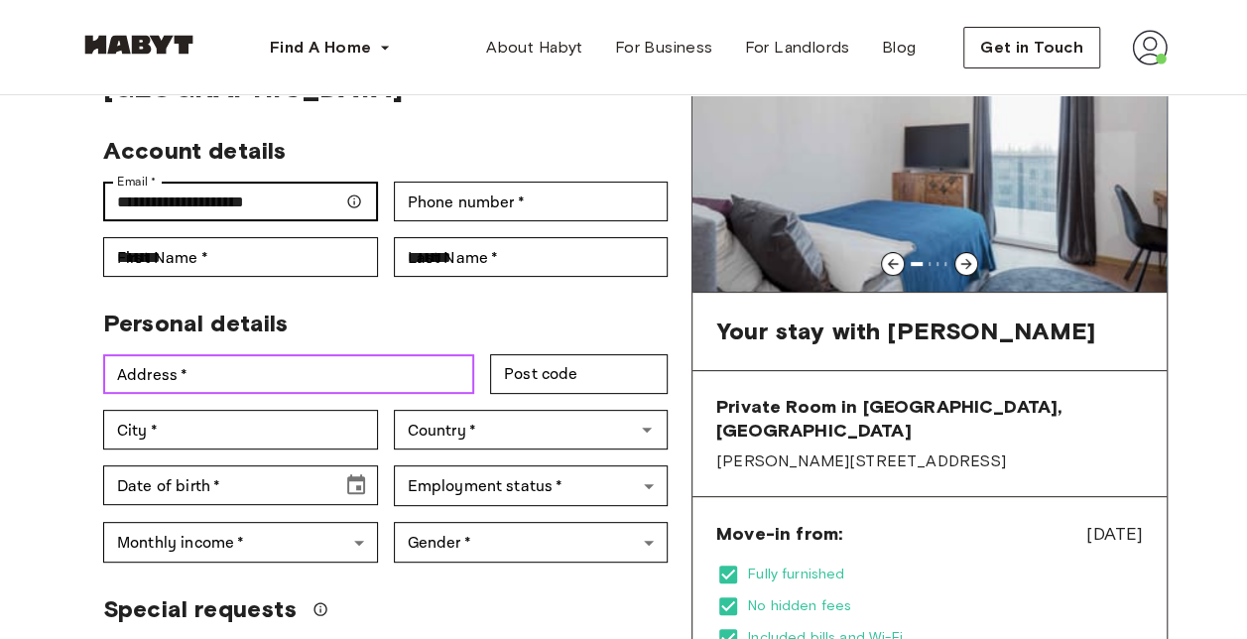
type input "**********"
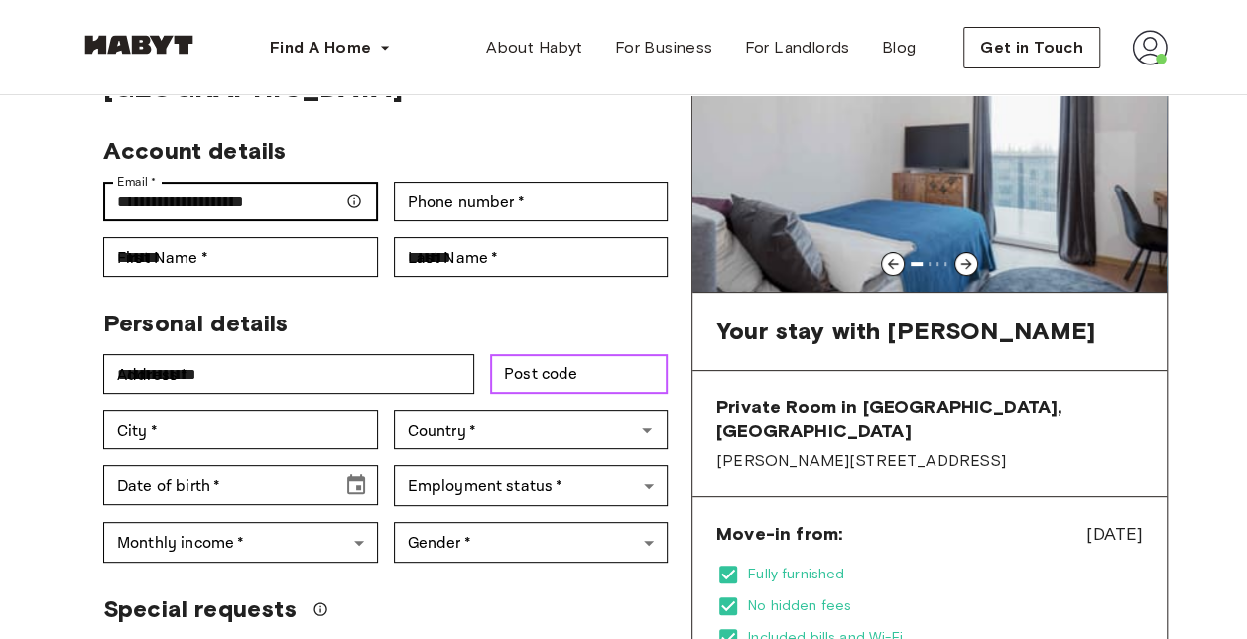
type input "*****"
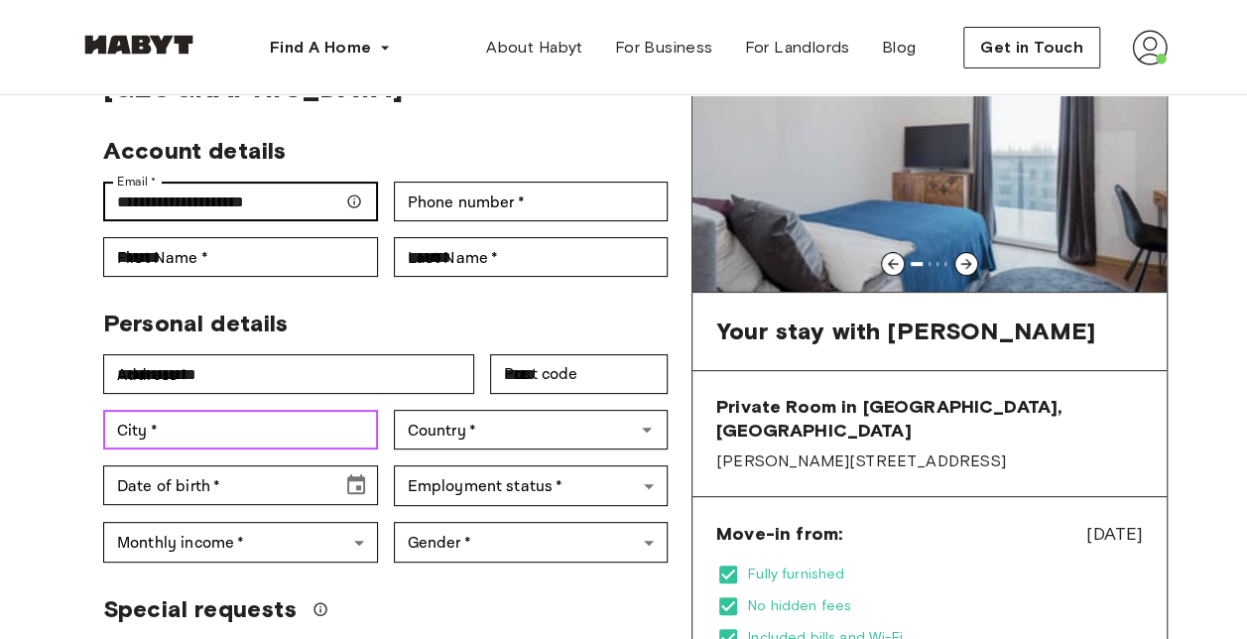
type input "**********"
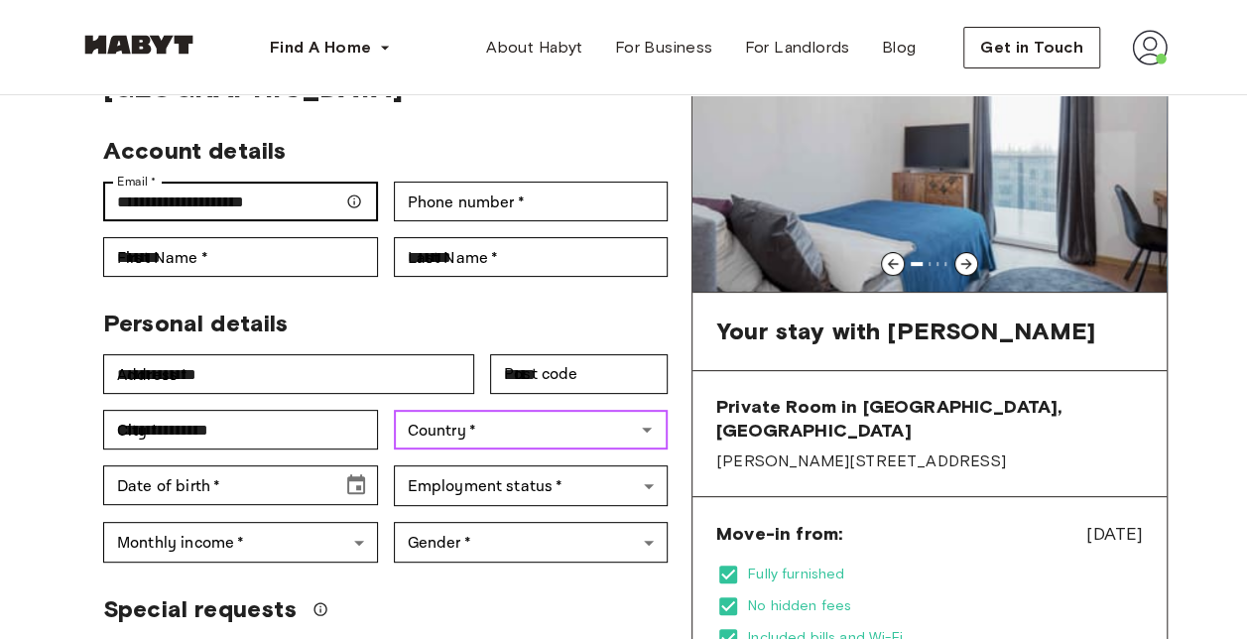
type input "*****"
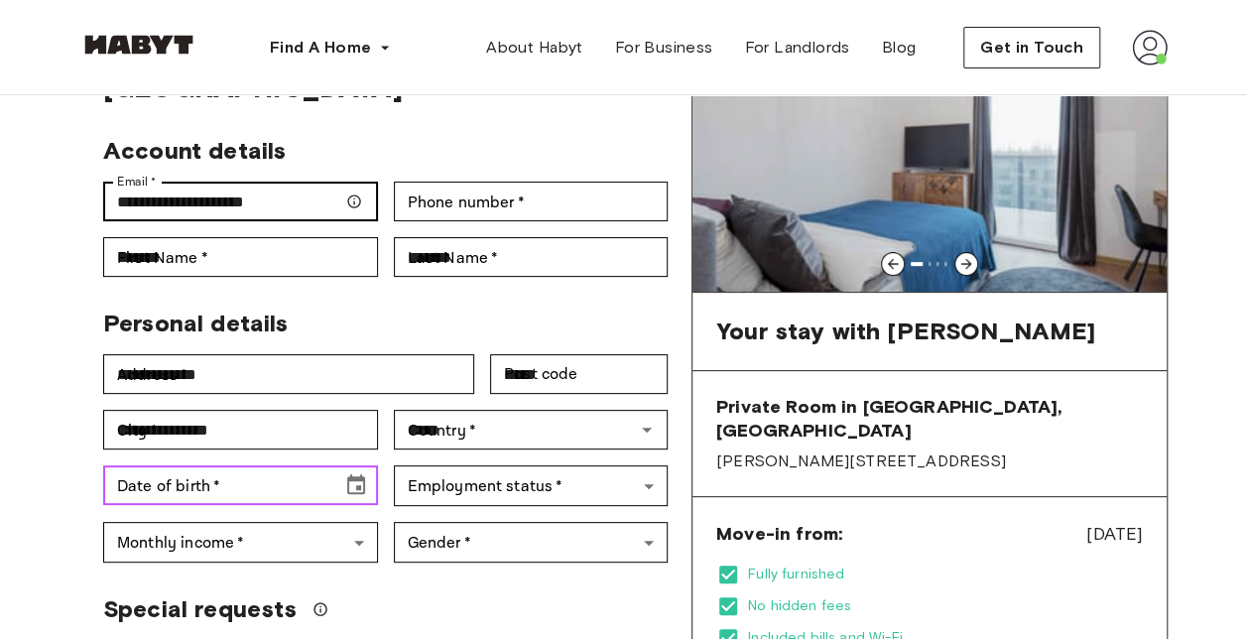
type input "**********"
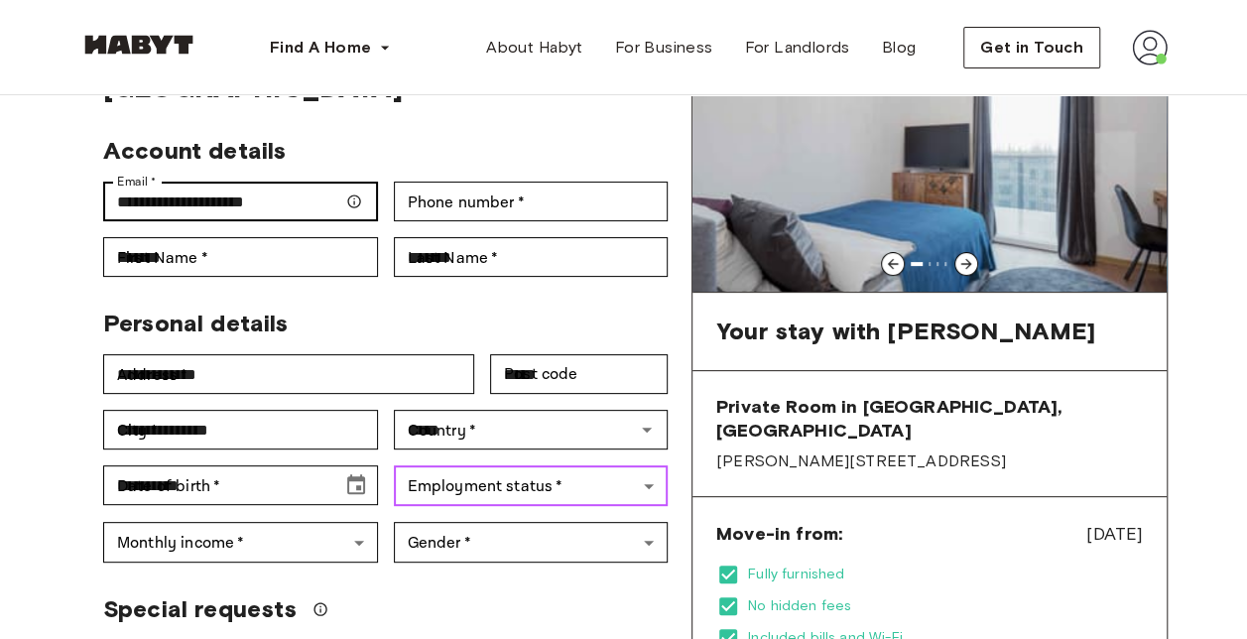
type input "*******"
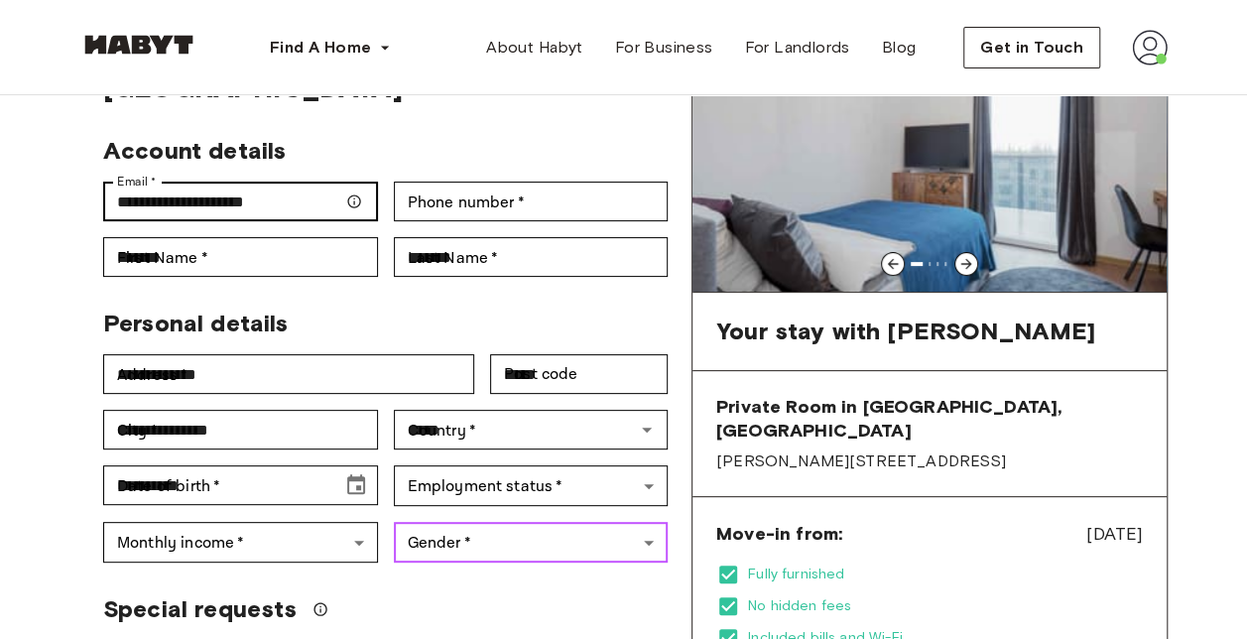
type input "****"
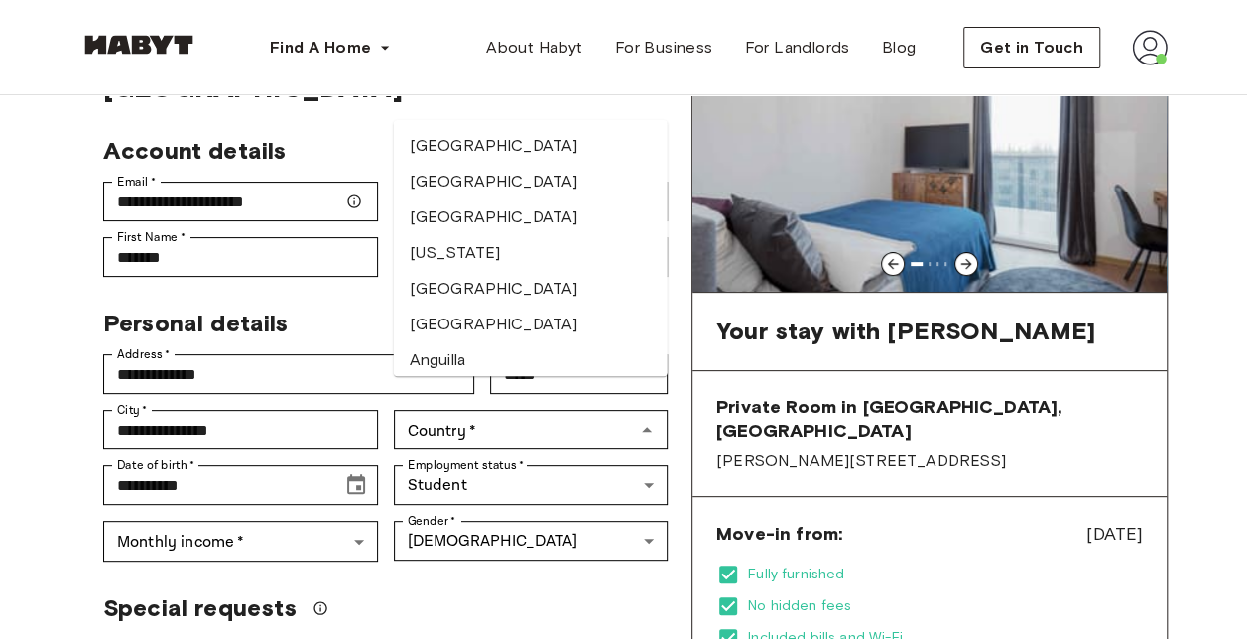
click at [252, 293] on div "Personal details" at bounding box center [377, 316] width 580 height 46
click at [433, 237] on li "India" at bounding box center [531, 255] width 274 height 36
type input "*****"
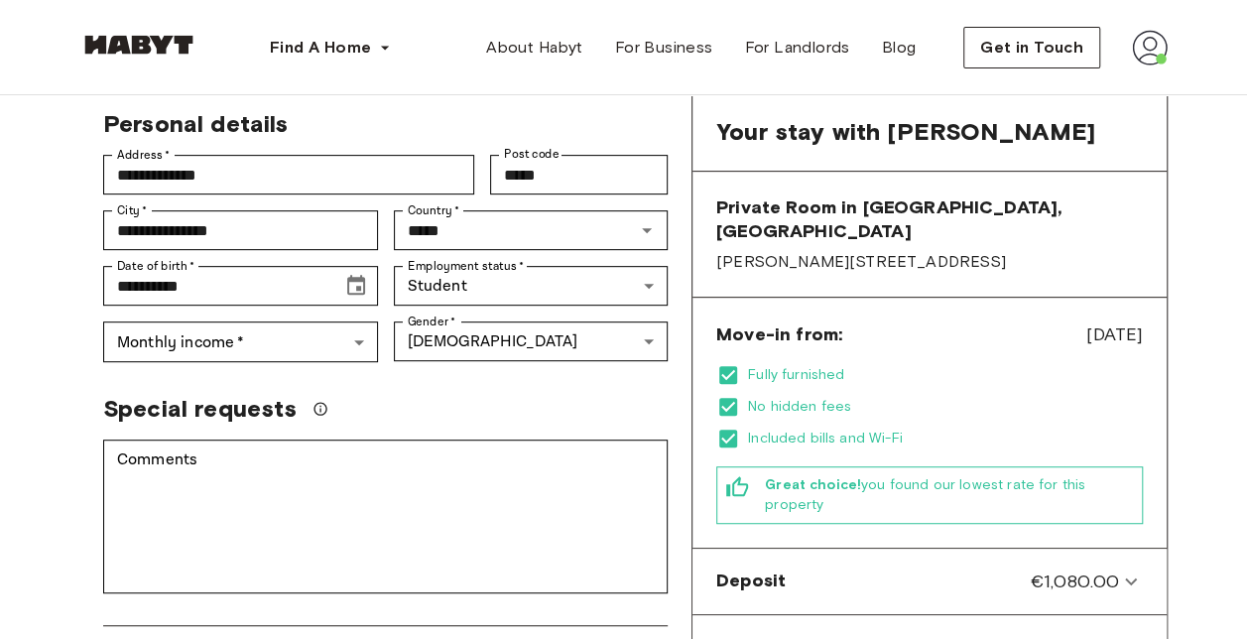
scroll to position [350, 0]
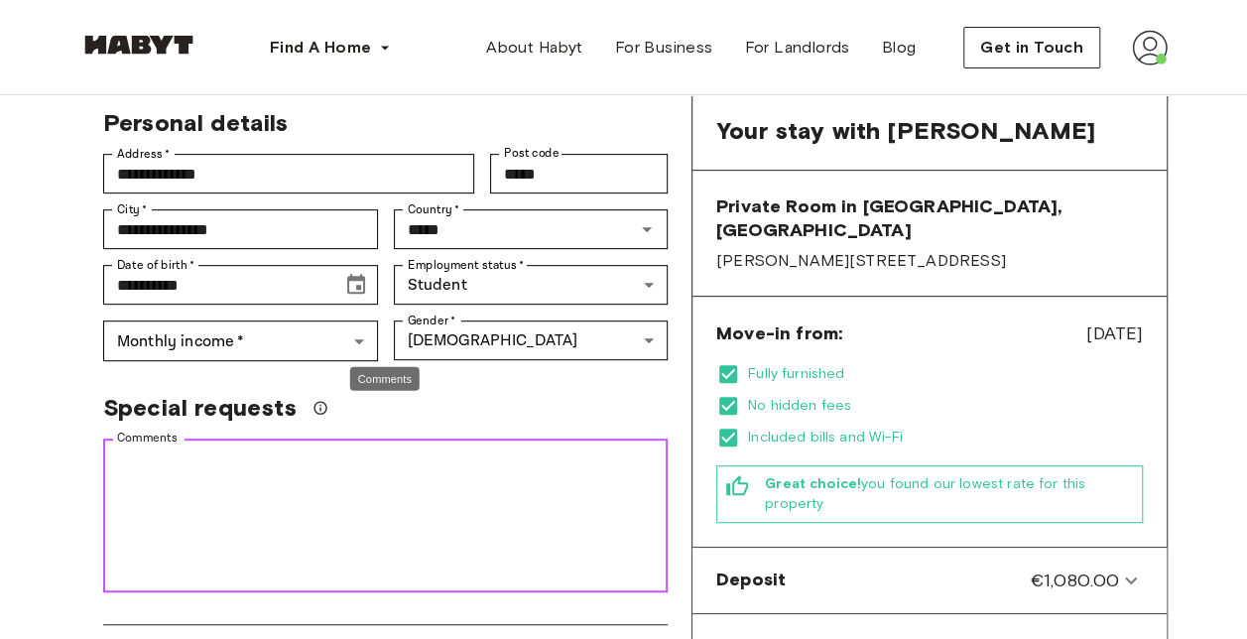
click at [396, 480] on textarea "Comments" at bounding box center [385, 515] width 537 height 137
type textarea "*"
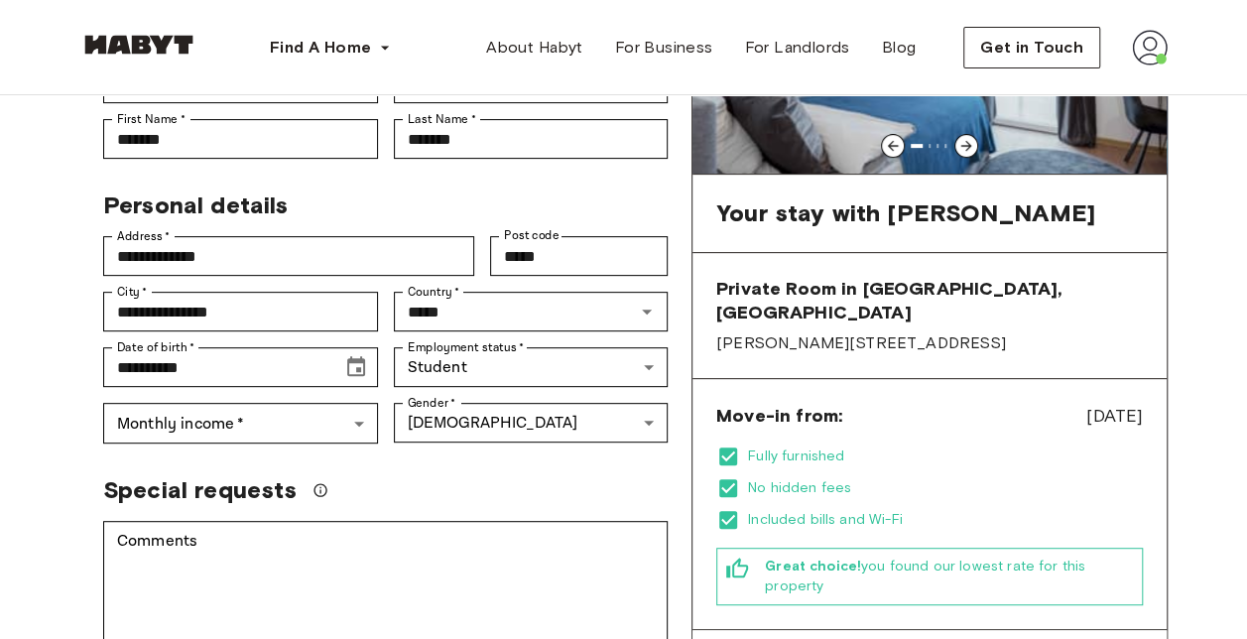
scroll to position [267, 0]
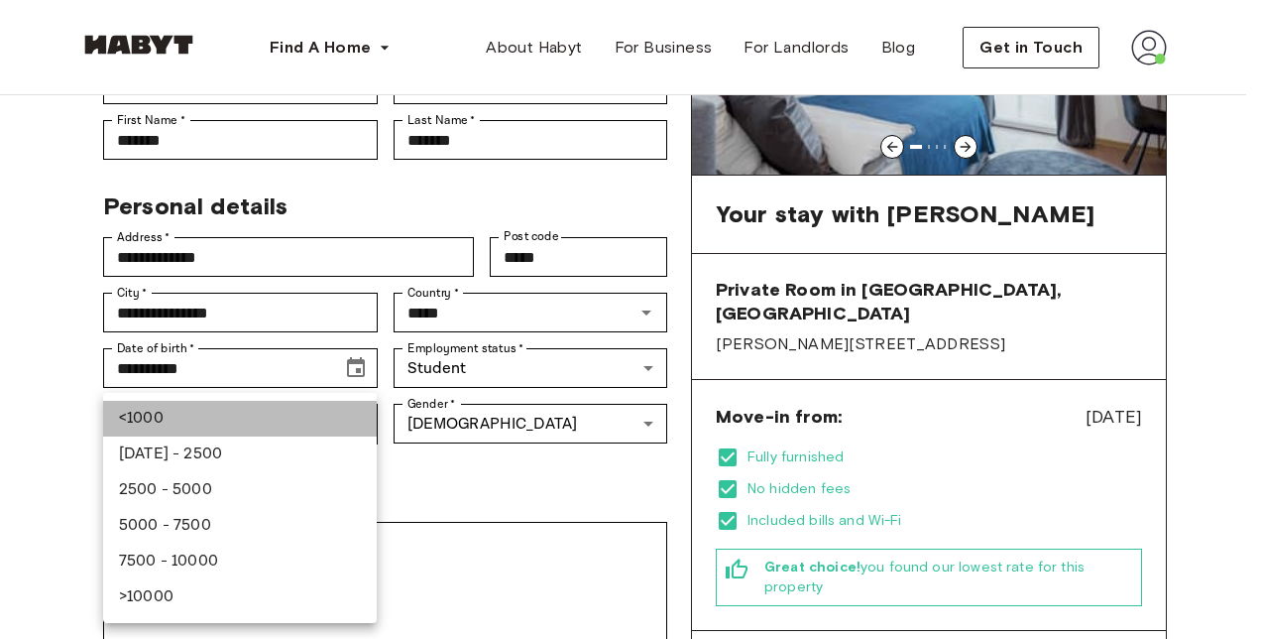
click at [299, 420] on li "<1000" at bounding box center [240, 419] width 274 height 36
type input "******"
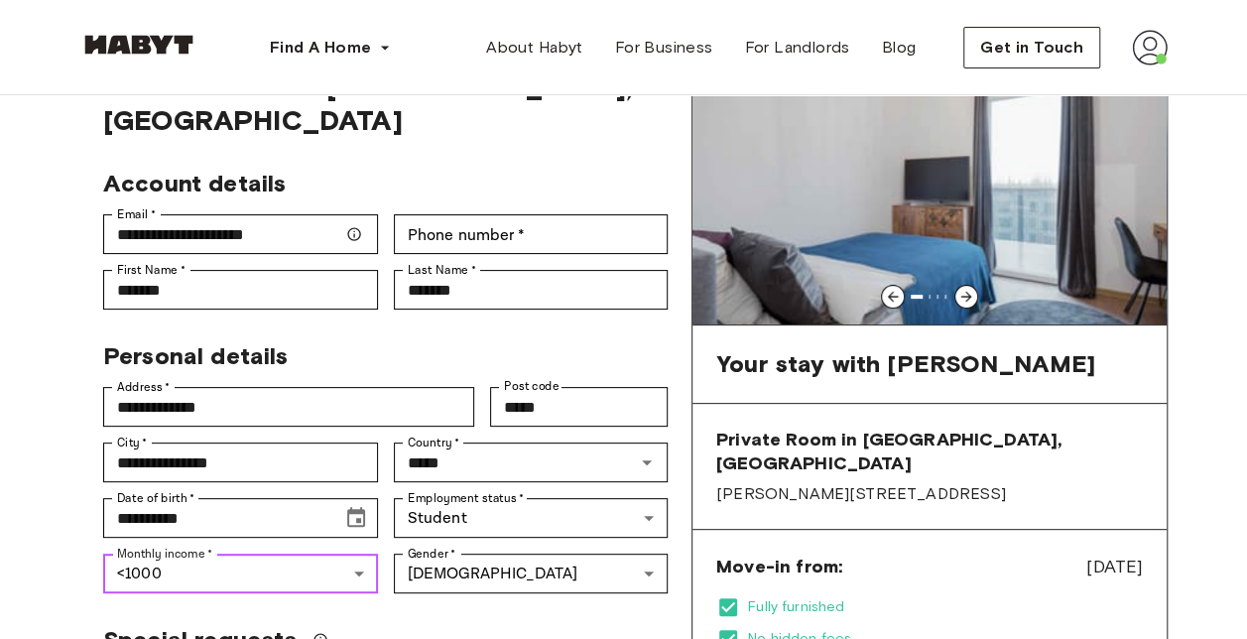
scroll to position [115, 0]
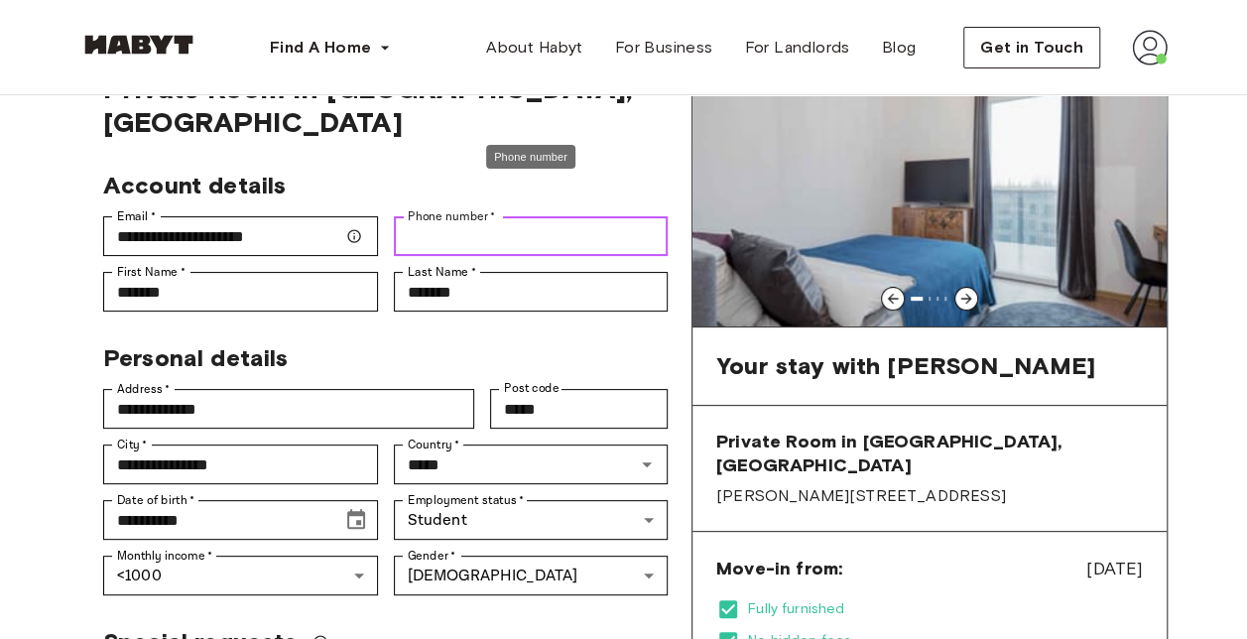
click at [468, 216] on input "Phone number   *" at bounding box center [531, 236] width 275 height 40
type input "**********"
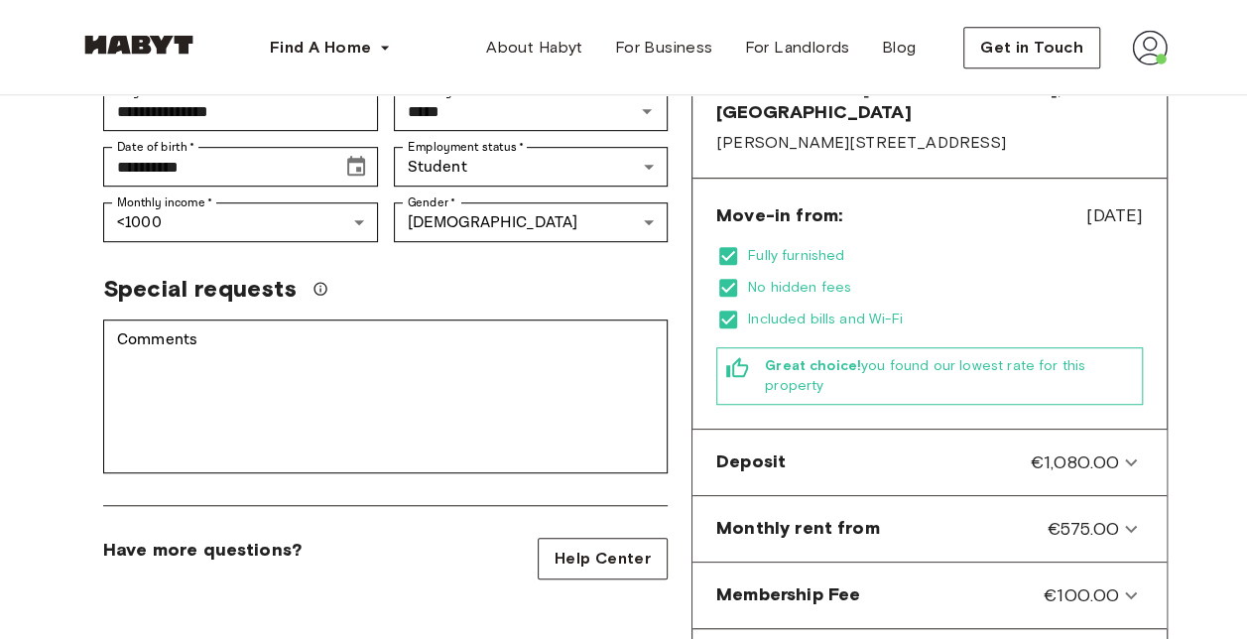
scroll to position [465, 0]
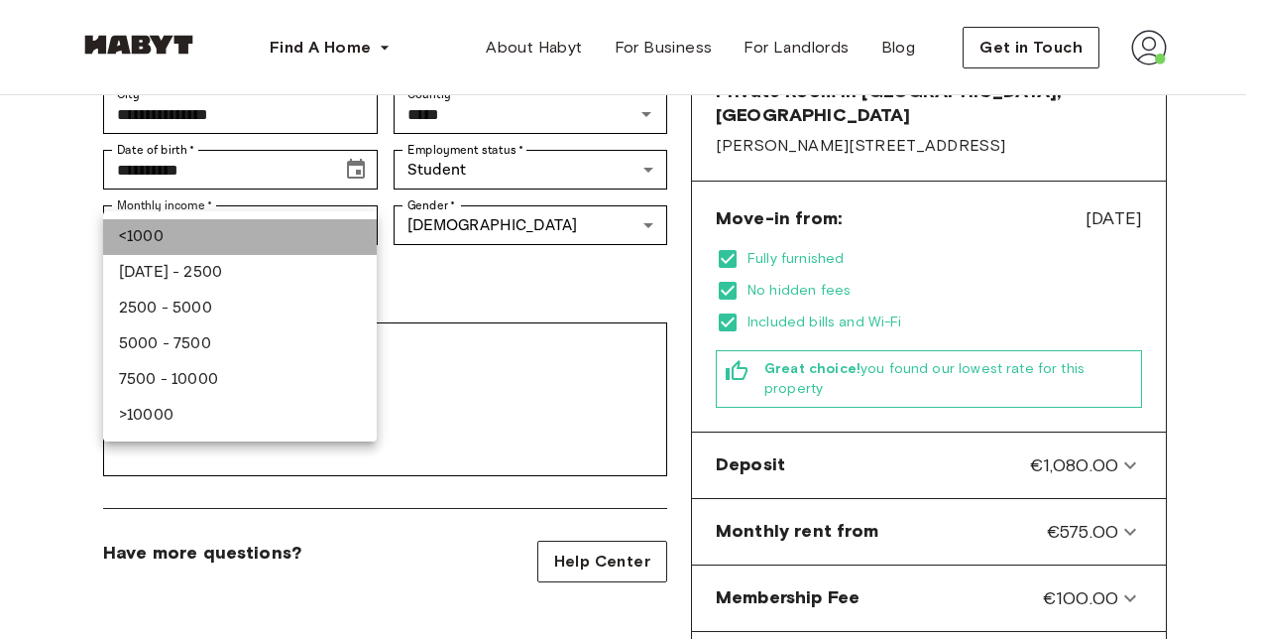
click at [278, 246] on li "<1000" at bounding box center [240, 237] width 274 height 36
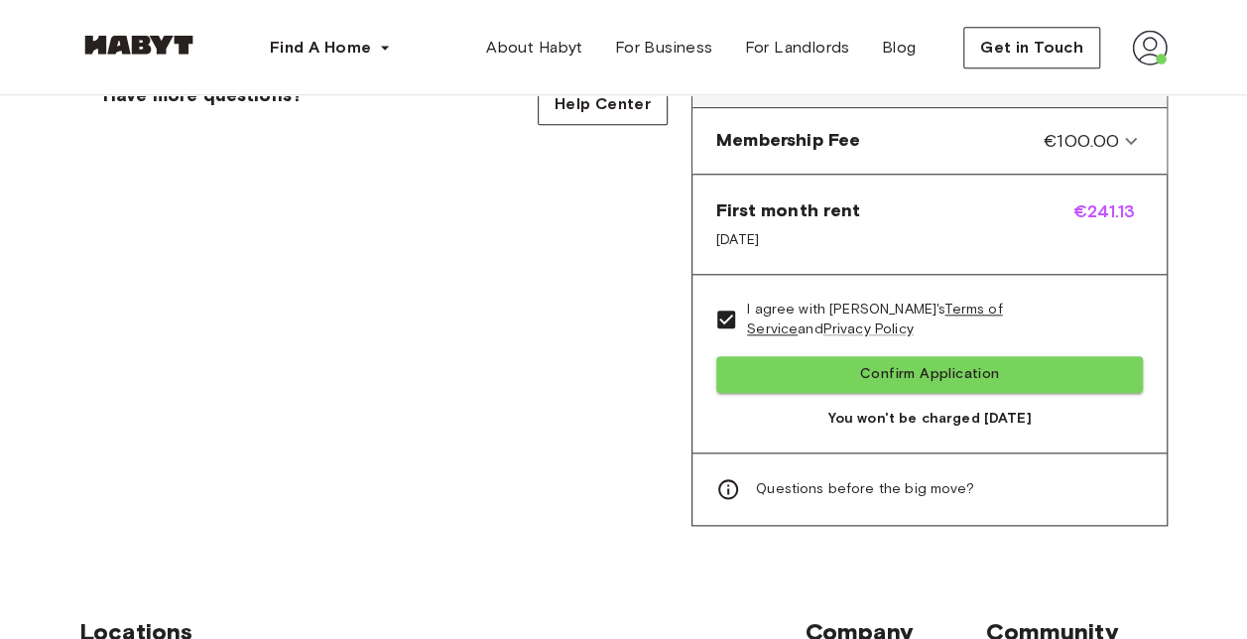
scroll to position [925, 0]
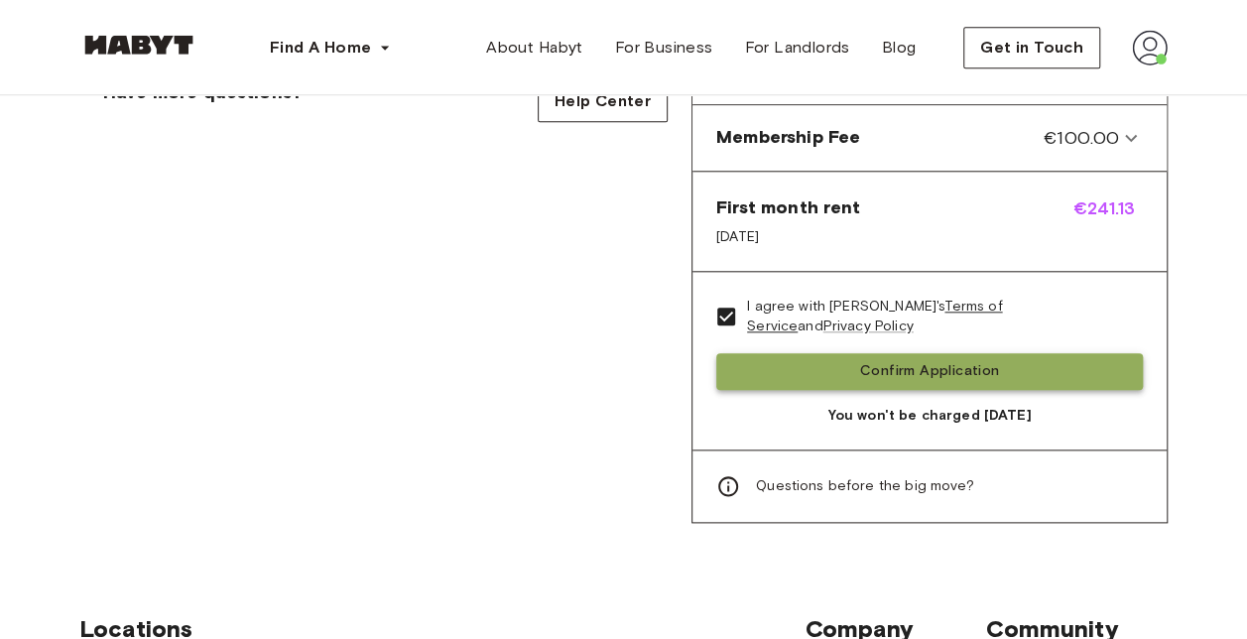
click at [908, 353] on button "Confirm Application" at bounding box center [929, 371] width 426 height 37
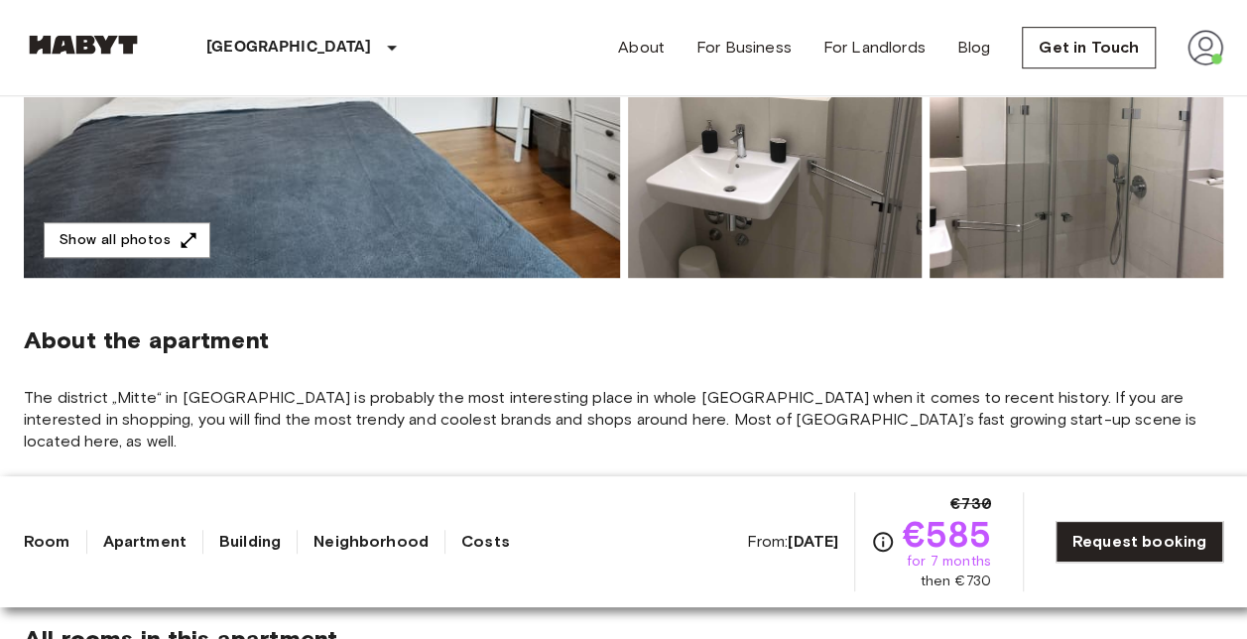
scroll to position [525, 0]
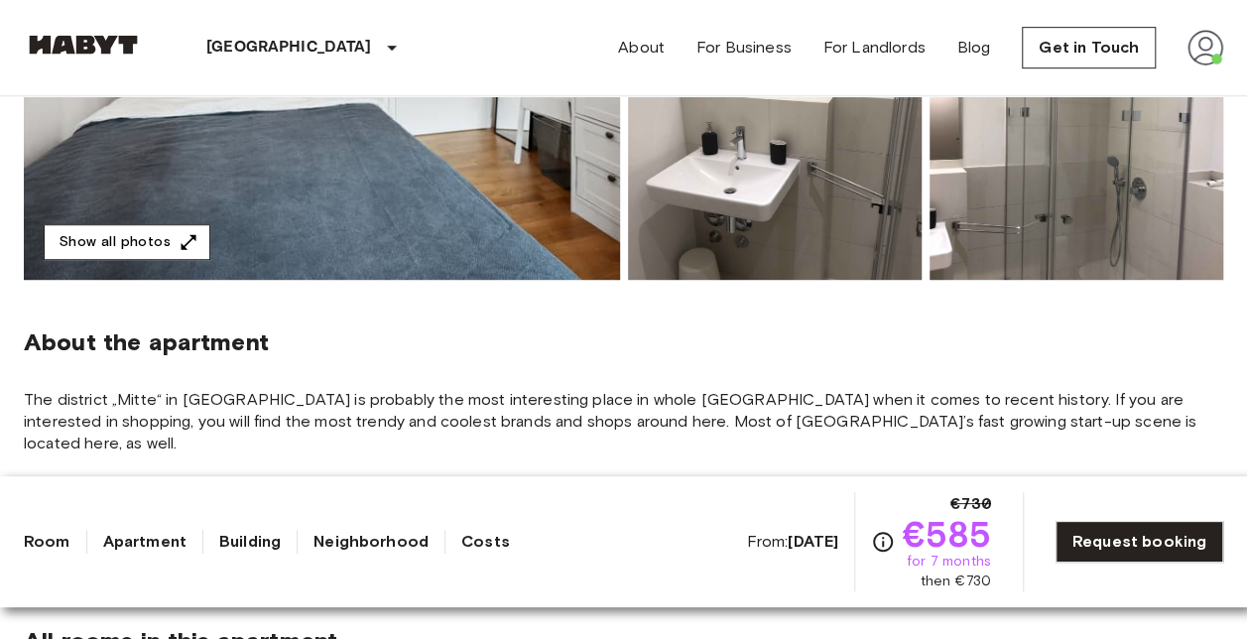
click at [136, 237] on button "Show all photos" at bounding box center [127, 242] width 167 height 37
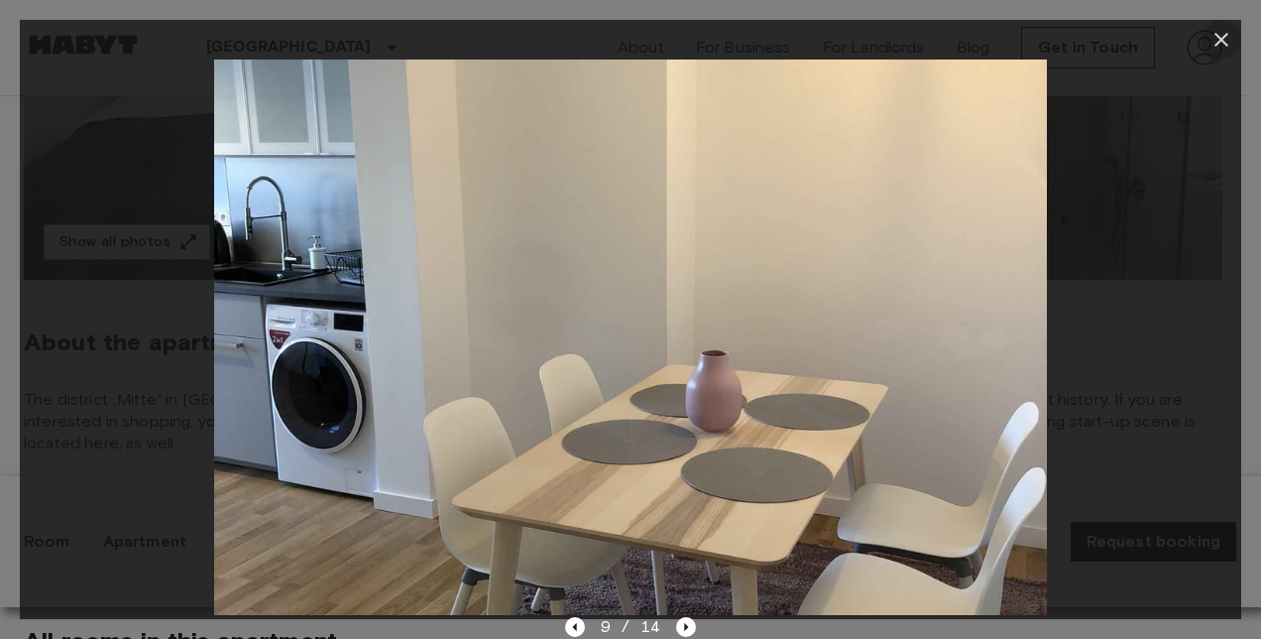
click at [1225, 40] on icon "button" at bounding box center [1222, 40] width 24 height 24
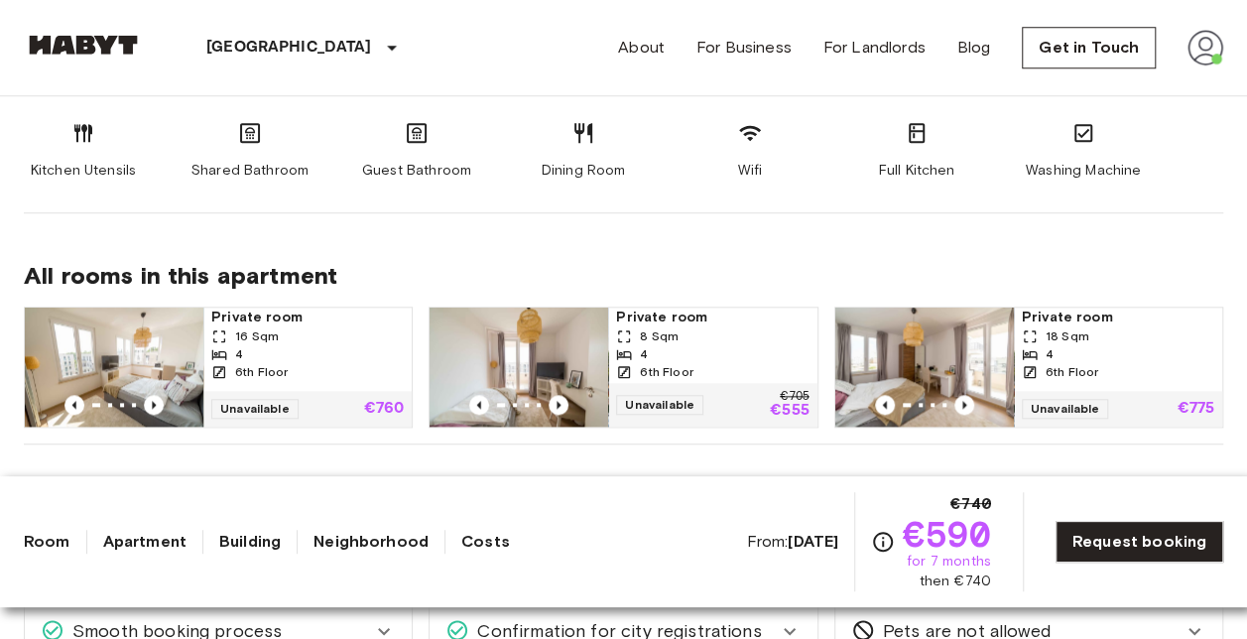
scroll to position [889, 0]
click at [731, 370] on div "6th Floor" at bounding box center [712, 373] width 192 height 18
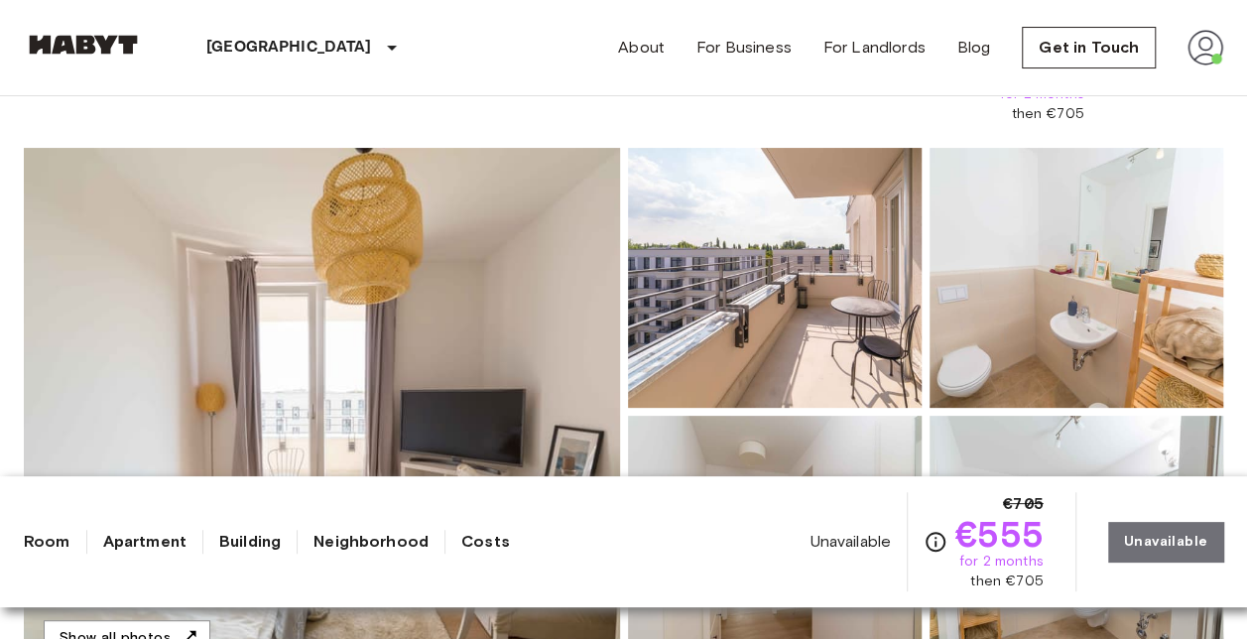
scroll to position [128, 0]
